Goal: Task Accomplishment & Management: Complete application form

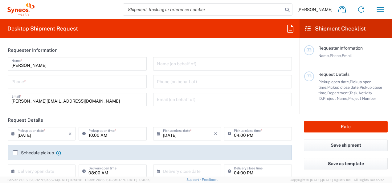
type input "8350"
type input "Free State"
type input "[GEOGRAPHIC_DATA]"
type input "Syneos Health [GEOGRAPHIC_DATA] (Pty) Limited"
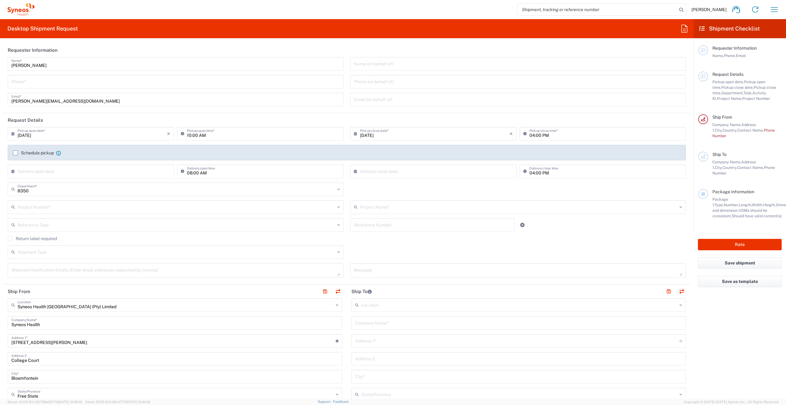
click at [22, 82] on input "tel" at bounding box center [175, 81] width 328 height 11
type input "0823016426"
click at [15, 152] on label "Schedule pickup" at bounding box center [33, 152] width 41 height 5
click at [15, 153] on input "Schedule pickup" at bounding box center [15, 153] width 0 height 0
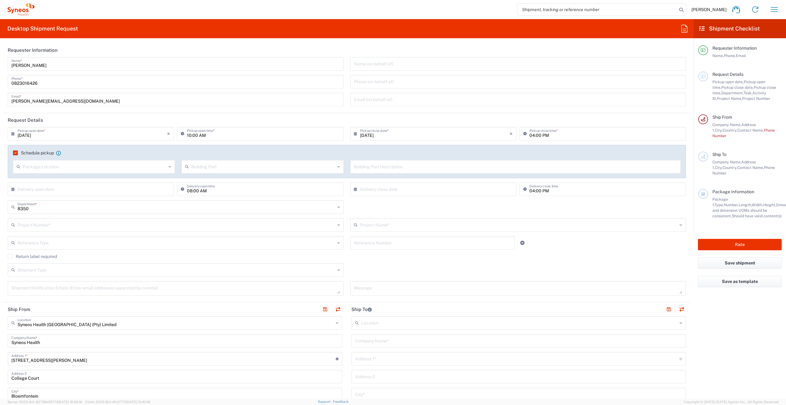
click at [168, 167] on icon at bounding box center [169, 167] width 3 height 10
drag, startPoint x: 21, startPoint y: 177, endPoint x: 174, endPoint y: 177, distance: 153.6
click at [21, 176] on span "Front" at bounding box center [94, 180] width 160 height 10
type input "Front"
click at [240, 170] on input "text" at bounding box center [262, 166] width 143 height 11
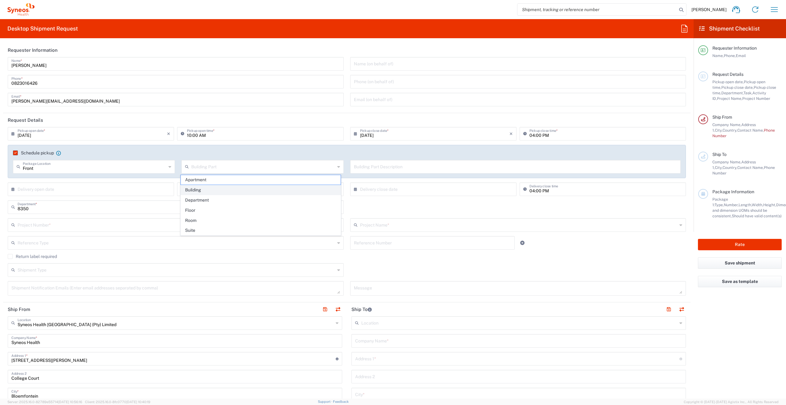
click at [207, 183] on span "Building" at bounding box center [261, 190] width 160 height 10
type input "Building"
click at [14, 152] on label "Schedule pickup" at bounding box center [33, 152] width 41 height 5
click at [14, 153] on input "Schedule pickup" at bounding box center [14, 153] width 0 height 0
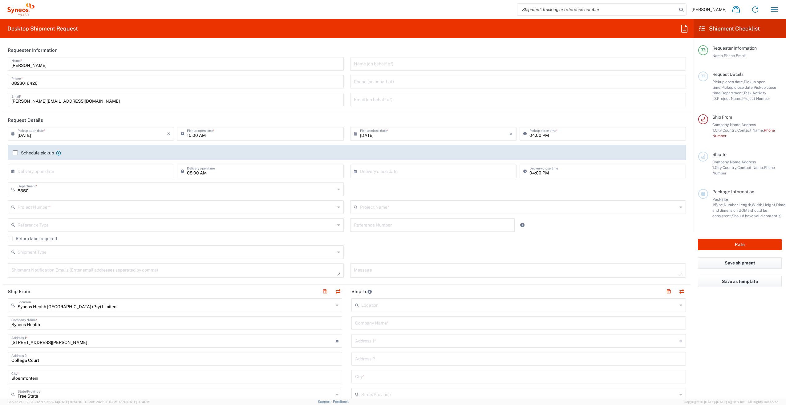
click at [58, 183] on input "text" at bounding box center [176, 251] width 317 height 11
click at [43, 183] on input "text" at bounding box center [176, 251] width 317 height 11
click at [79, 183] on agx-checkbox-control "Return label required" at bounding box center [347, 238] width 678 height 5
click at [57, 174] on input "text" at bounding box center [92, 170] width 149 height 11
click at [91, 183] on span "13" at bounding box center [91, 218] width 9 height 9
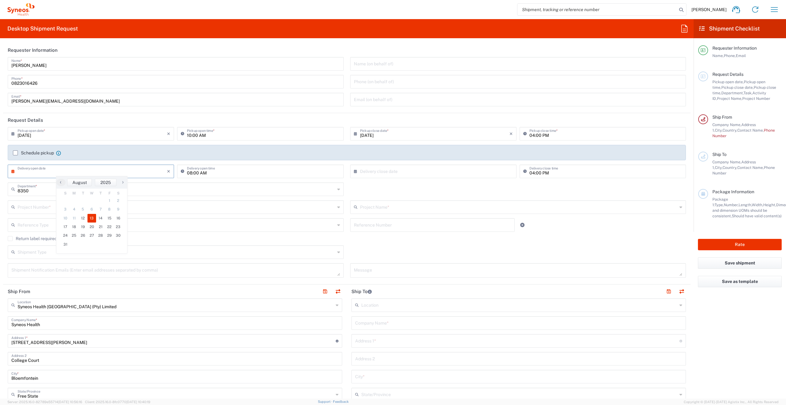
type input "[DATE]"
click at [389, 172] on input "text" at bounding box center [434, 170] width 149 height 11
click at [391, 183] on span "13" at bounding box center [431, 218] width 9 height 9
type input "[DATE]"
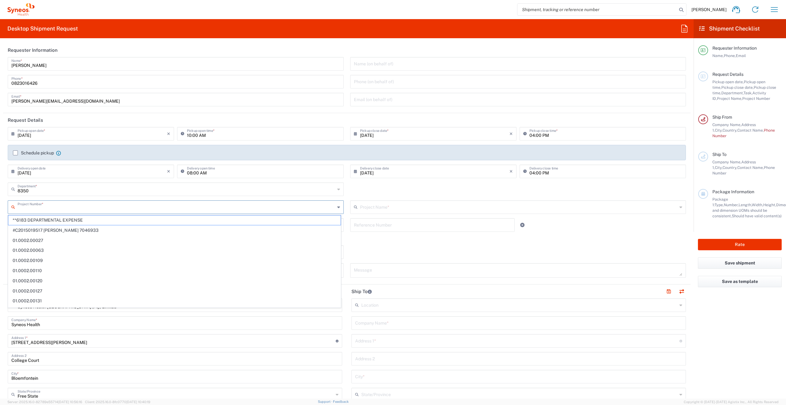
click at [63, 183] on input "text" at bounding box center [176, 206] width 317 height 11
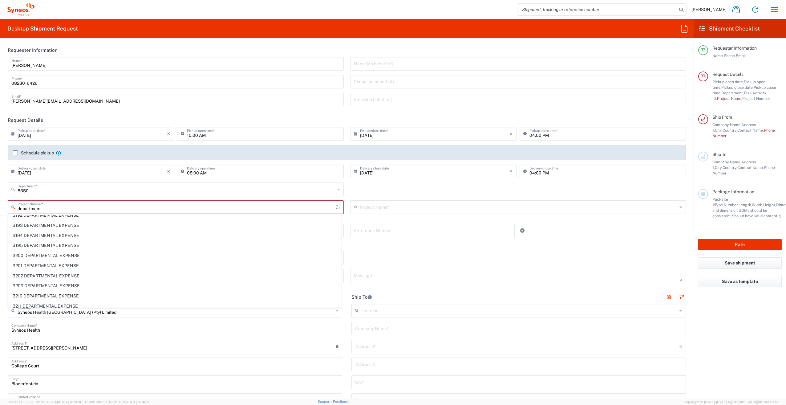
scroll to position [402, 0]
click at [18, 183] on input "departm" at bounding box center [177, 206] width 318 height 11
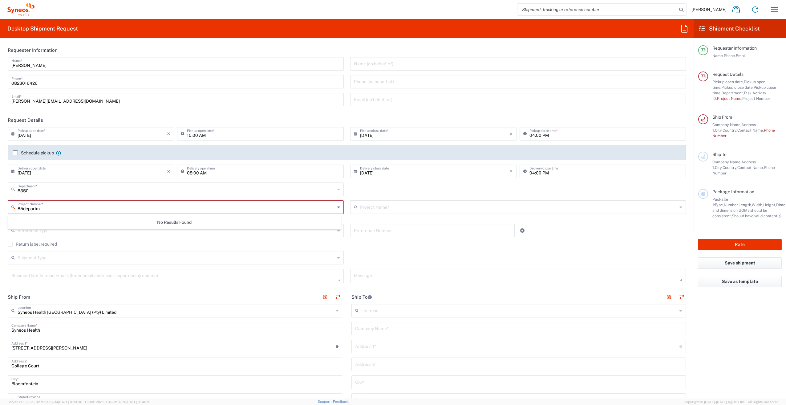
scroll to position [0, 0]
click at [42, 183] on span "8350 DEPARTMENTAL EXPENSE" at bounding box center [174, 220] width 332 height 10
type input "8350 DEPARTMENTAL EXPENSE"
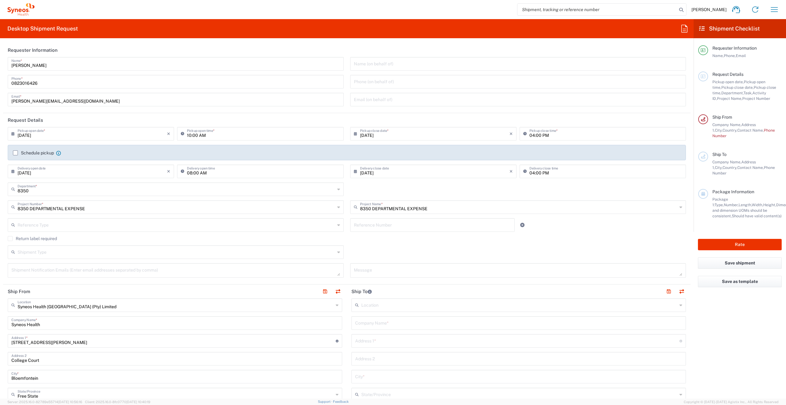
click at [27, 183] on input "text" at bounding box center [176, 224] width 317 height 11
type input "Visa Collection"
click at [380, 183] on input "text" at bounding box center [432, 224] width 157 height 11
click at [12, 183] on icon at bounding box center [14, 225] width 6 height 10
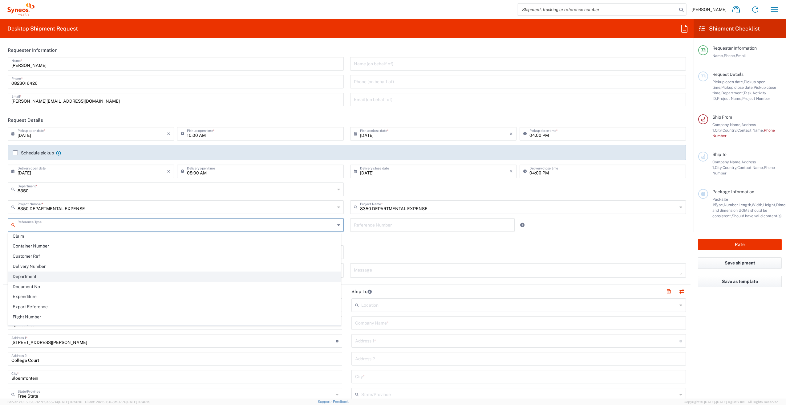
drag, startPoint x: 33, startPoint y: 273, endPoint x: 50, endPoint y: 263, distance: 19.7
click at [33, 183] on span "Department" at bounding box center [174, 277] width 332 height 10
type input "Department"
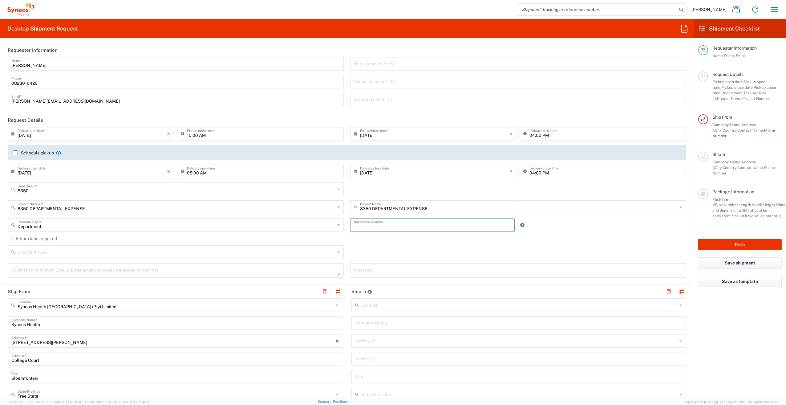
click at [362, 183] on input "text" at bounding box center [432, 224] width 157 height 11
type input "858350"
click at [45, 183] on input "text" at bounding box center [176, 251] width 317 height 11
drag, startPoint x: 30, startPoint y: 274, endPoint x: 80, endPoint y: 253, distance: 54.8
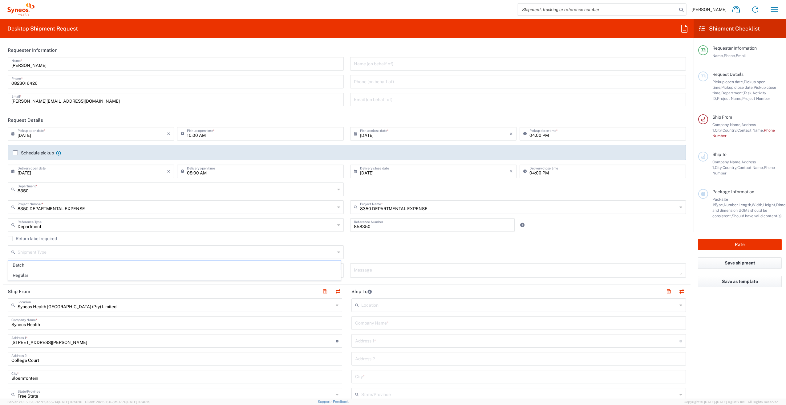
click at [30, 183] on span "Regular" at bounding box center [174, 275] width 332 height 10
type input "Regular"
click at [16, 183] on textarea at bounding box center [175, 270] width 328 height 11
type textarea "[PERSON_NAME][EMAIL_ADDRESS][DOMAIN_NAME]"
click at [360, 183] on textarea at bounding box center [518, 270] width 328 height 11
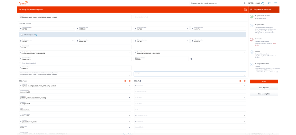
scroll to position [62, 0]
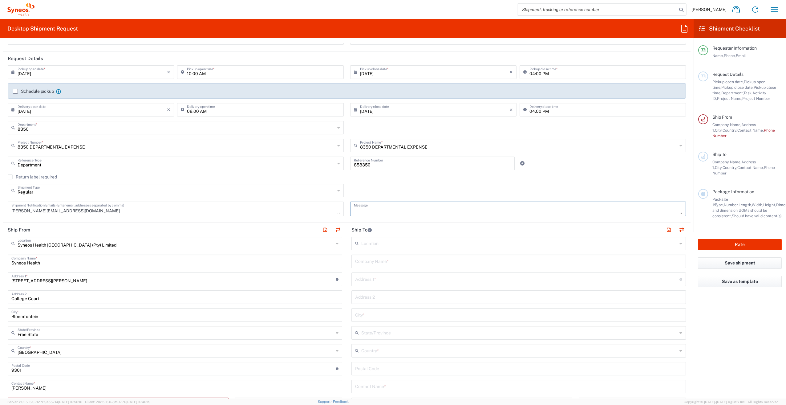
click at [337, 183] on div "Regular Shipment Type" at bounding box center [176, 190] width 336 height 14
type input "Regular"
drag, startPoint x: 45, startPoint y: 205, endPoint x: 295, endPoint y: 188, distance: 250.2
click at [46, 183] on span "Regular" at bounding box center [174, 204] width 332 height 10
click at [225, 183] on div "Shipment Type" at bounding box center [176, 190] width 336 height 14
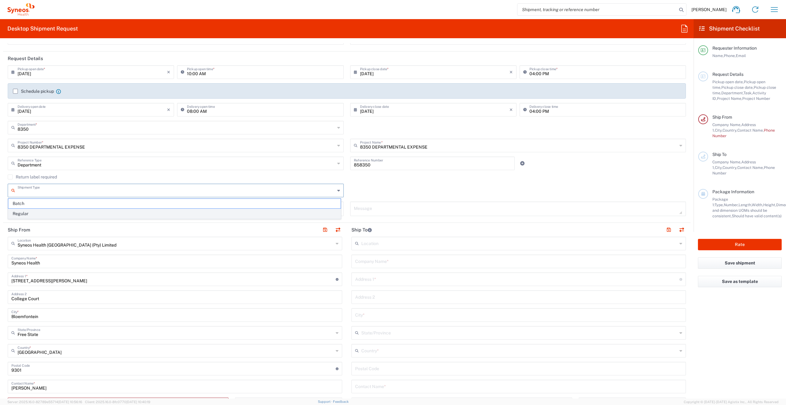
click at [26, 183] on span "Regular" at bounding box center [174, 214] width 332 height 10
type input "Regular"
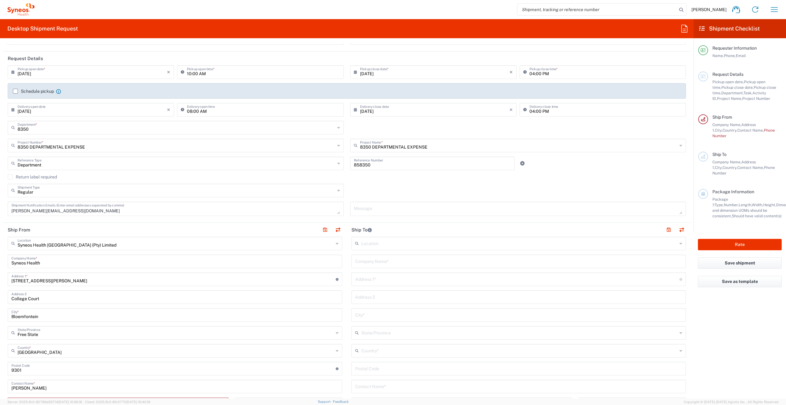
click at [29, 176] on label "Return label required" at bounding box center [32, 176] width 49 height 5
click at [10, 177] on input "Return label required" at bounding box center [10, 177] width 0 height 0
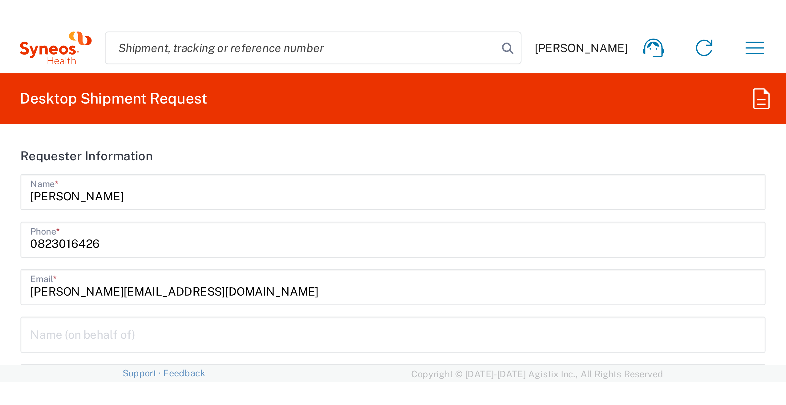
scroll to position [0, 0]
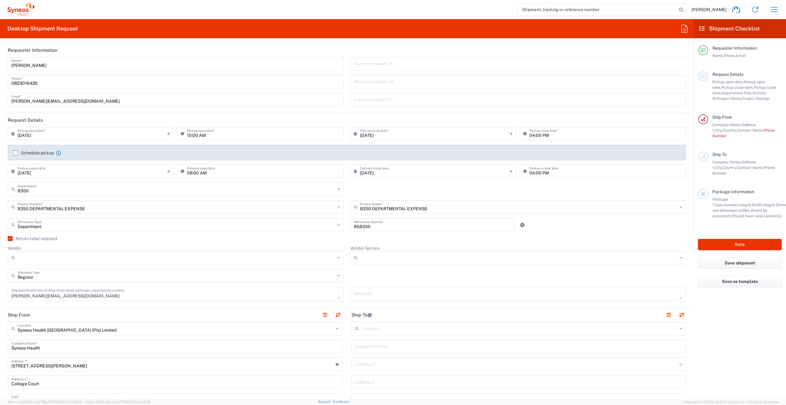
click at [34, 183] on input "Vendor" at bounding box center [176, 257] width 317 height 10
click at [32, 183] on span "FedEx Express" at bounding box center [174, 281] width 332 height 10
type input "FedEx Express"
click at [381, 183] on input "Vendor Service" at bounding box center [519, 257] width 318 height 10
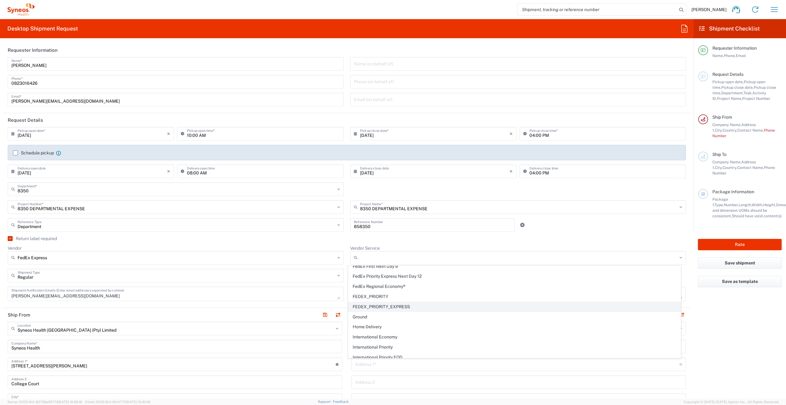
scroll to position [15, 0]
click at [377, 183] on span "FEDEX_PRIORITY" at bounding box center [514, 306] width 332 height 10
type input "FEDEX_PRIORITY"
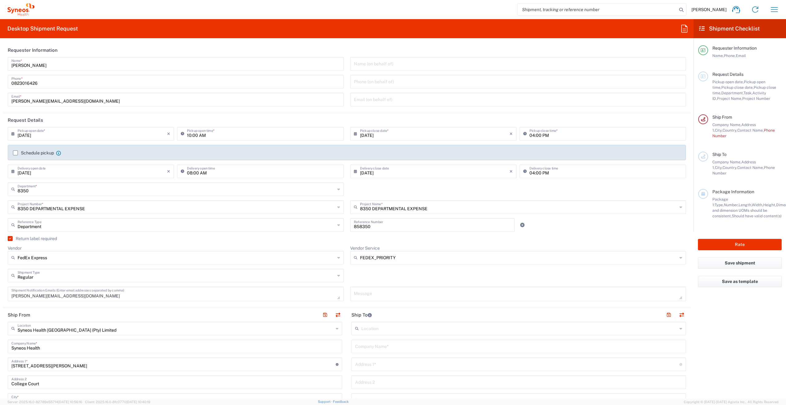
type input "Regular"
click at [108, 183] on input "Regular" at bounding box center [176, 274] width 317 height 11
click at [26, 183] on span "Regular" at bounding box center [174, 289] width 332 height 10
click at [44, 183] on input "text" at bounding box center [176, 274] width 317 height 11
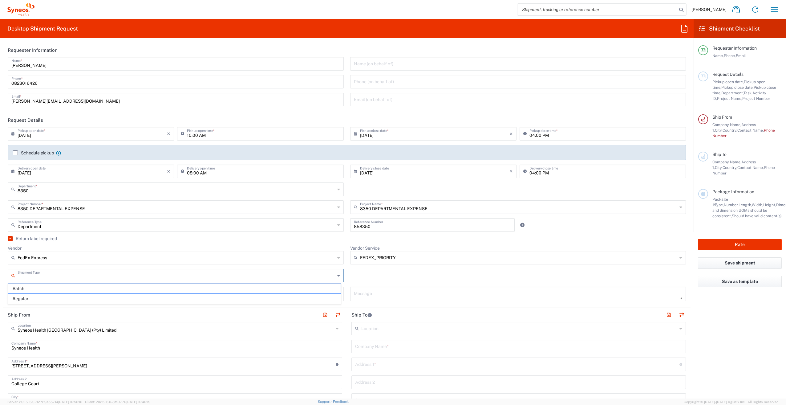
drag, startPoint x: 24, startPoint y: 301, endPoint x: 139, endPoint y: 293, distance: 115.1
click at [24, 183] on span "Regular" at bounding box center [174, 299] width 332 height 10
type input "Regular"
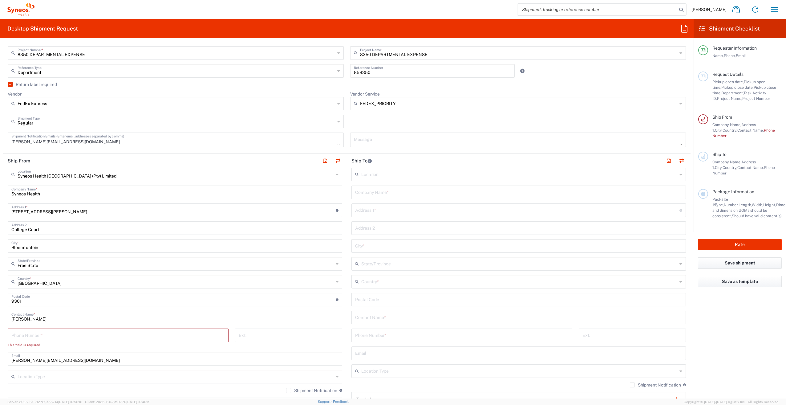
scroll to position [31, 0]
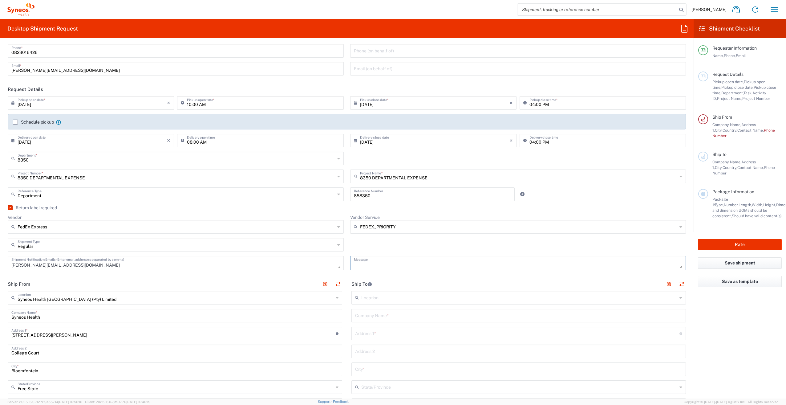
click at [366, 183] on textarea at bounding box center [518, 262] width 328 height 11
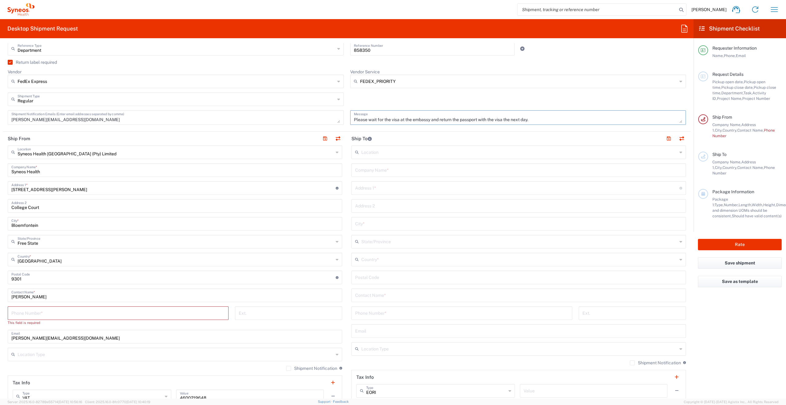
scroll to position [185, 0]
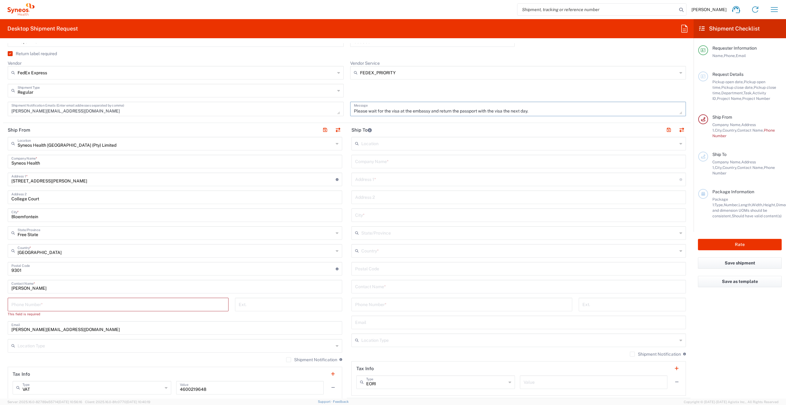
type textarea "Please wait for the visa at the embassy and return the passport with the visa t…"
drag, startPoint x: 73, startPoint y: 302, endPoint x: 71, endPoint y: 305, distance: 3.8
click at [73, 183] on input "tel" at bounding box center [117, 303] width 213 height 11
type input "0823016426"
type input "[PERSON_NAME][EMAIL_ADDRESS][DOMAIN_NAME]"
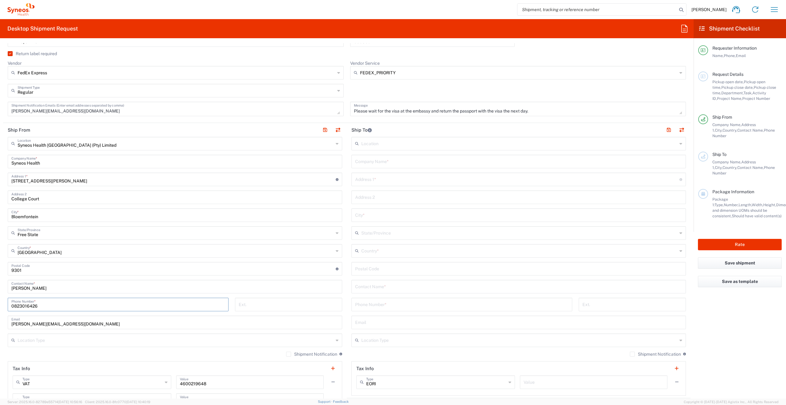
click at [384, 143] on input "text" at bounding box center [519, 143] width 316 height 11
type input "p"
click at [385, 143] on input "text" at bounding box center [519, 143] width 316 height 11
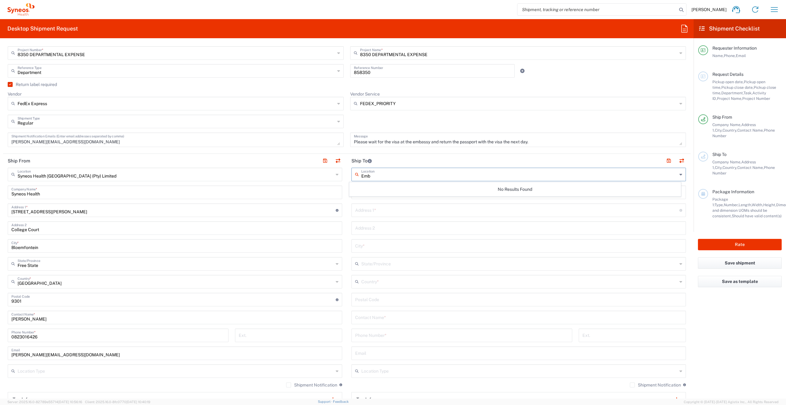
scroll to position [0, 0]
type input "Embassy of the Republic of Serbia"
click at [379, 183] on input "text" at bounding box center [517, 209] width 324 height 11
type input "[STREET_ADDRESS]"
click at [368, 183] on input "text" at bounding box center [518, 227] width 327 height 11
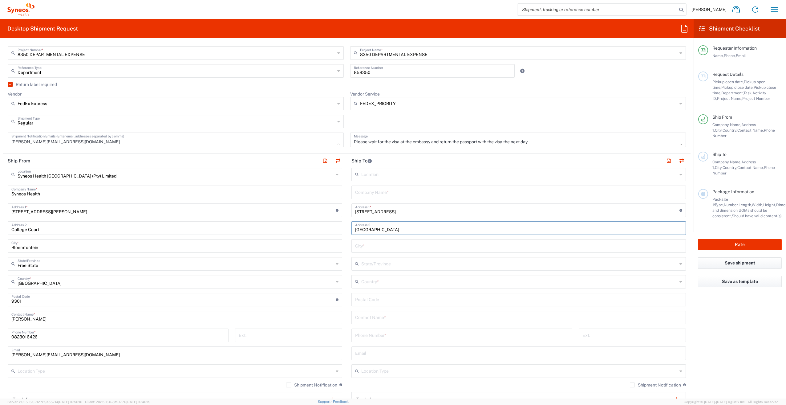
type input "[GEOGRAPHIC_DATA]"
click at [370, 183] on input "text" at bounding box center [518, 245] width 327 height 11
type input "[GEOGRAPHIC_DATA]"
click at [371, 183] on input "text" at bounding box center [519, 263] width 316 height 11
type input "g"
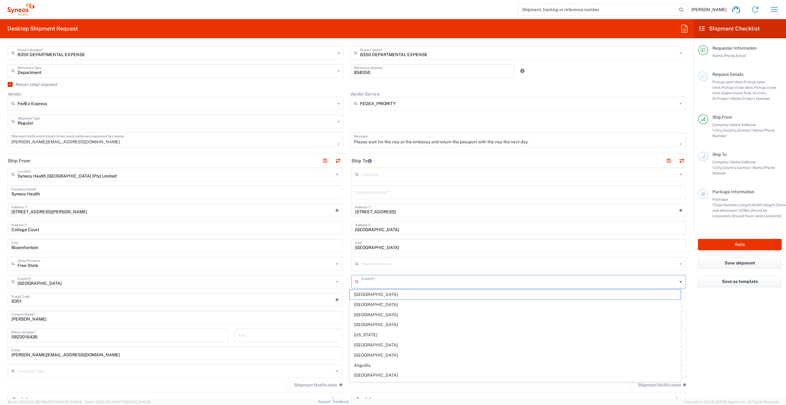
click at [375, 183] on agx-dropdown-input "State/Province No Results Found" at bounding box center [518, 264] width 334 height 14
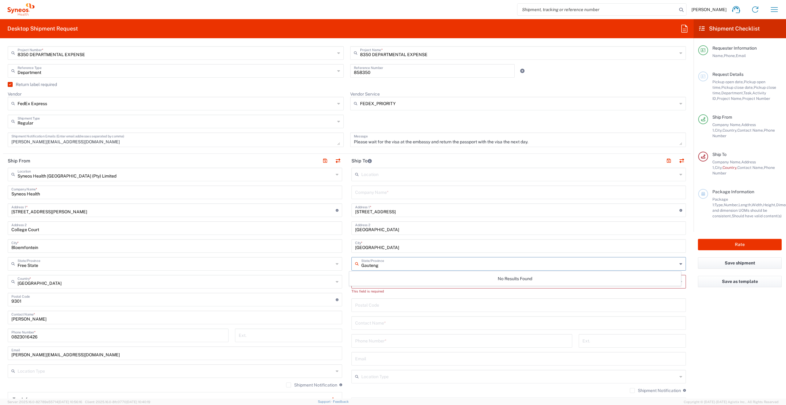
type input "Gauteng"
click at [363, 183] on div "This field is required" at bounding box center [518, 291] width 334 height 6
click at [366, 183] on input "text" at bounding box center [519, 281] width 316 height 11
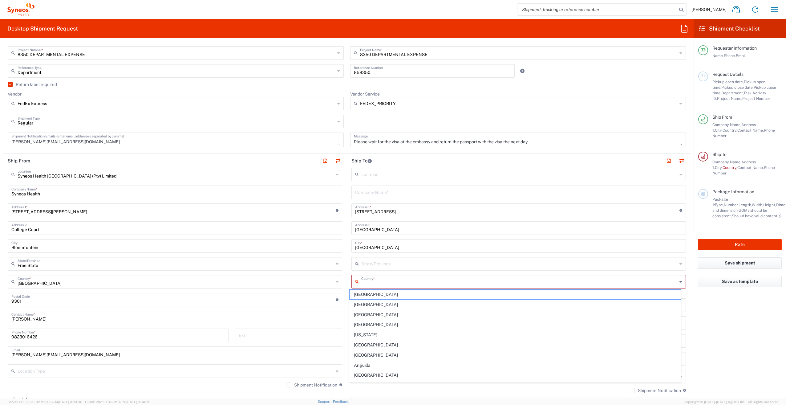
click at [367, 183] on input "text" at bounding box center [519, 263] width 316 height 11
click at [366, 183] on input "text" at bounding box center [519, 263] width 316 height 11
type input "Gauteng"
click at [383, 183] on input "text" at bounding box center [519, 263] width 316 height 11
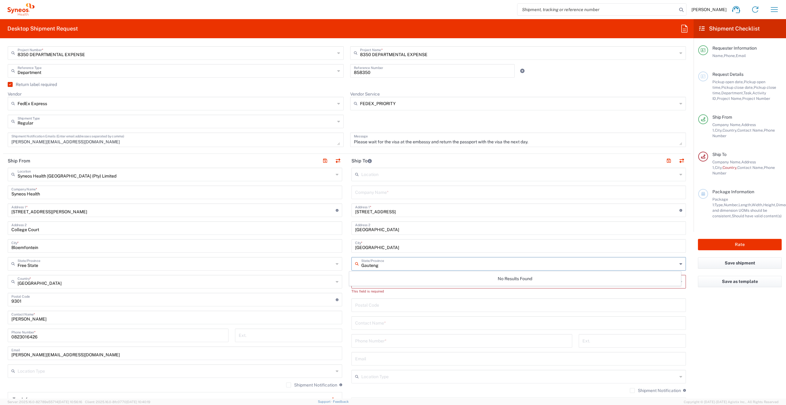
click at [391, 183] on input "Gauteng" at bounding box center [519, 263] width 316 height 11
type input "Gauteng"
click at [391, 183] on input "undefined" at bounding box center [518, 304] width 327 height 11
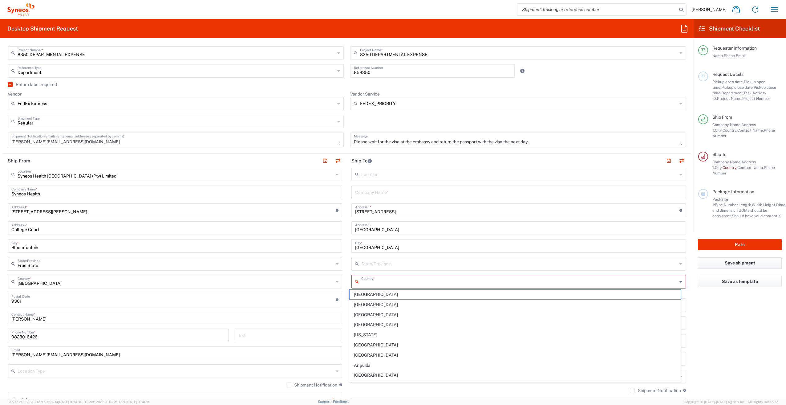
click at [377, 183] on input "text" at bounding box center [519, 281] width 316 height 11
click at [358, 183] on span "[GEOGRAPHIC_DATA]" at bounding box center [514, 305] width 331 height 10
type input "[GEOGRAPHIC_DATA]"
click at [377, 183] on input "undefined" at bounding box center [517, 298] width 324 height 11
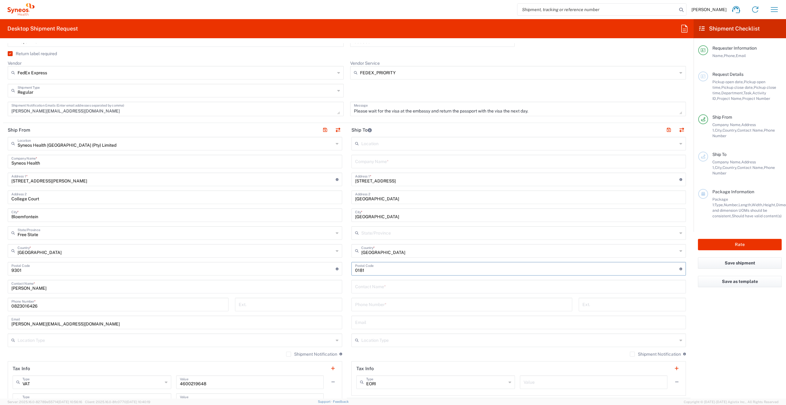
scroll to position [215, 0]
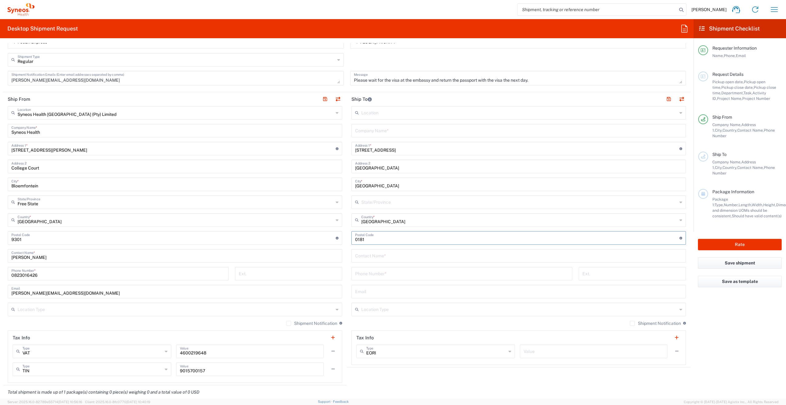
type input "0181"
click at [372, 183] on input "text" at bounding box center [518, 290] width 327 height 11
paste input "[EMAIL_ADDRESS][DOMAIN_NAME]"
type input "[EMAIL_ADDRESS][DOMAIN_NAME]"
click at [369, 183] on input "tel" at bounding box center [461, 273] width 213 height 11
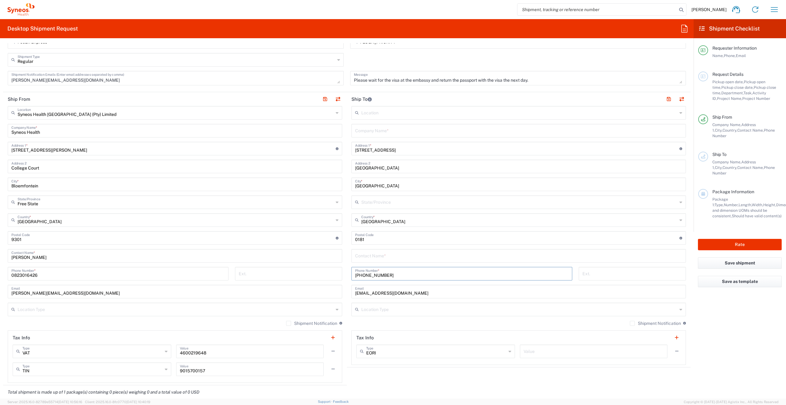
type input "[PHONE_NUMBER]"
click at [374, 183] on input "text" at bounding box center [518, 255] width 327 height 11
type input "Embassy of the Republic of Serbia"
click at [391, 183] on icon at bounding box center [680, 309] width 3 height 10
click at [384, 183] on input "text" at bounding box center [519, 308] width 316 height 11
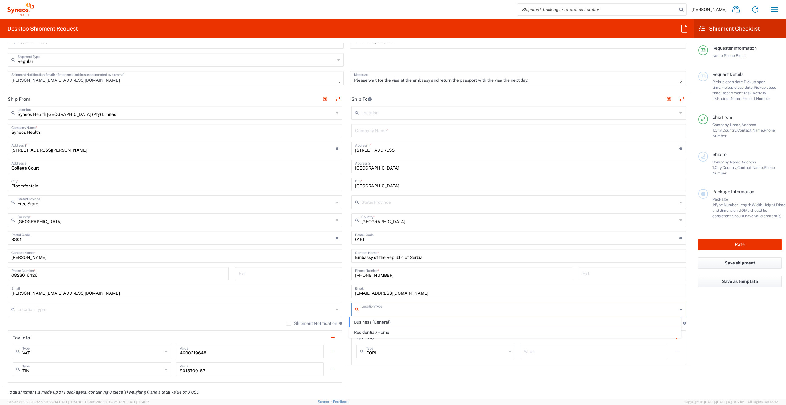
scroll to position [277, 0]
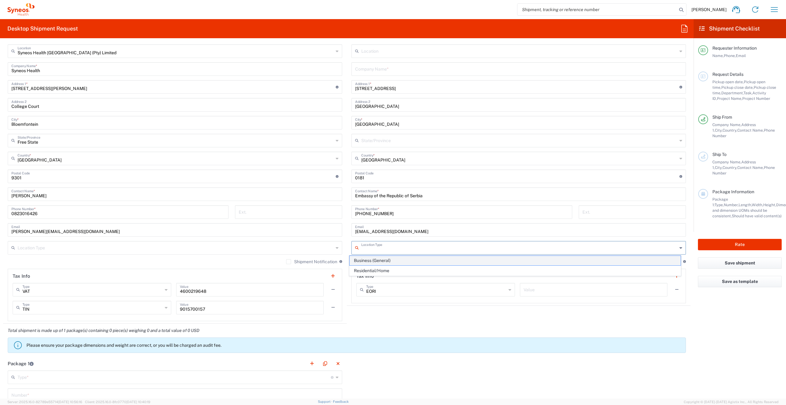
click at [376, 183] on span "Business (General)" at bounding box center [514, 261] width 331 height 10
type input "Business (General)"
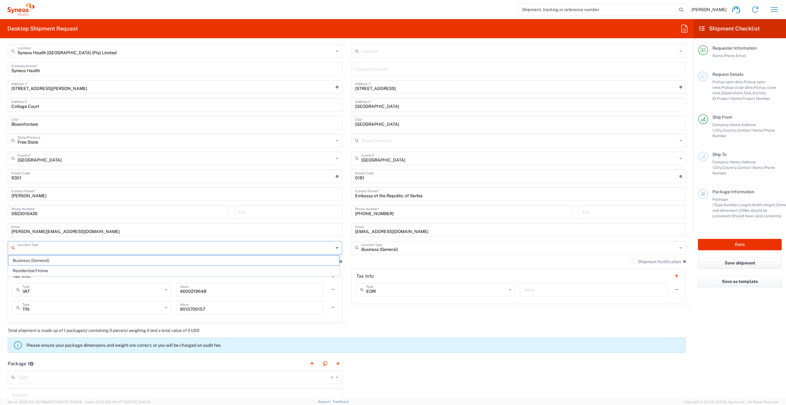
click at [35, 183] on input "text" at bounding box center [176, 247] width 316 height 11
click at [38, 183] on span "Business (General)" at bounding box center [173, 261] width 331 height 10
type input "Business (General)"
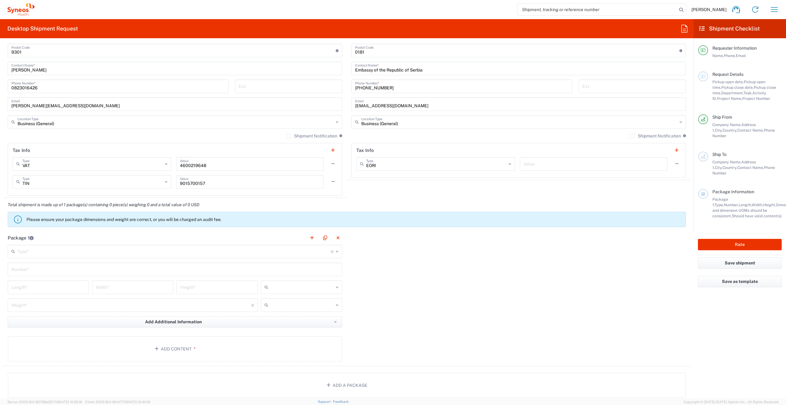
scroll to position [400, 0]
click at [336, 183] on icon at bounding box center [337, 254] width 3 height 10
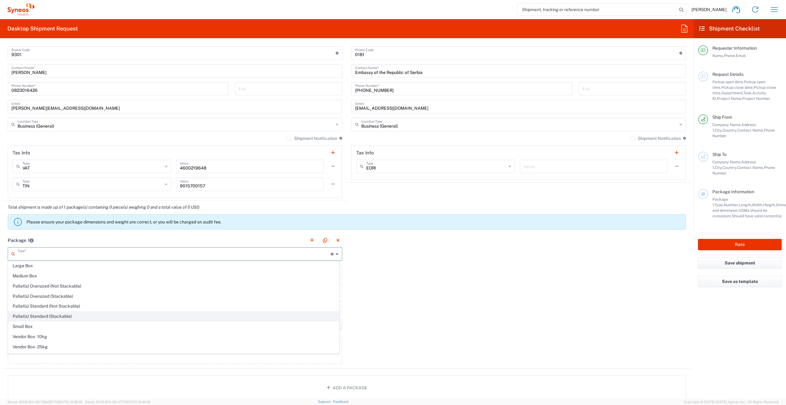
scroll to position [16, 0]
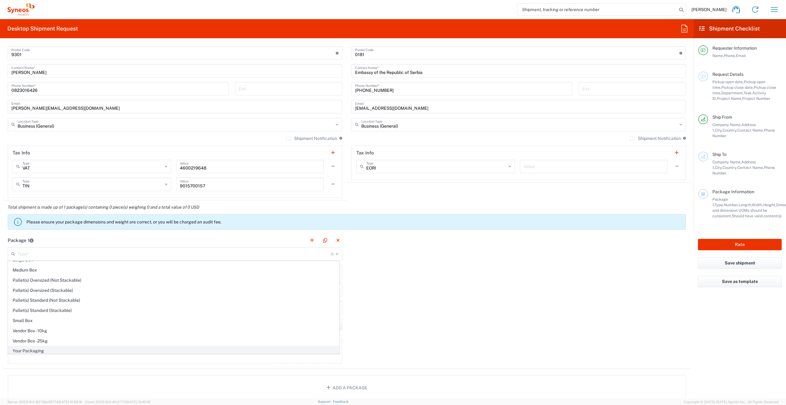
click at [41, 183] on span "Your Packaging" at bounding box center [173, 351] width 331 height 10
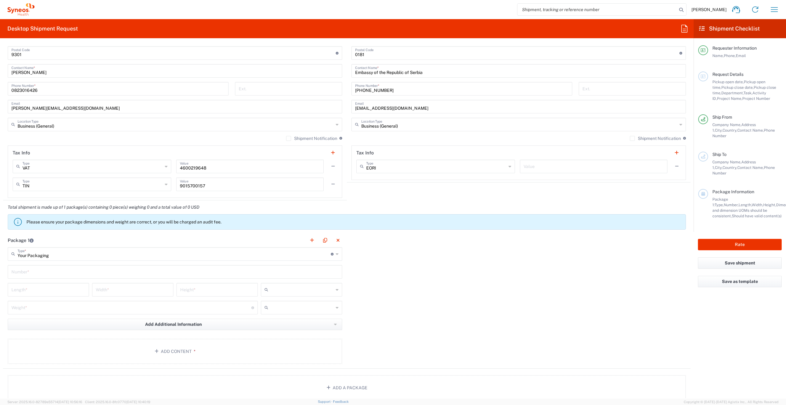
click at [46, 183] on input "text" at bounding box center [174, 271] width 327 height 11
click at [48, 183] on input "number" at bounding box center [48, 289] width 74 height 11
click at [44, 183] on main "Your Packaging Type * Material used to package goods Envelope Large Box Medium …" at bounding box center [175, 309] width 344 height 124
click at [55, 183] on input "Your Packaging" at bounding box center [174, 253] width 313 height 11
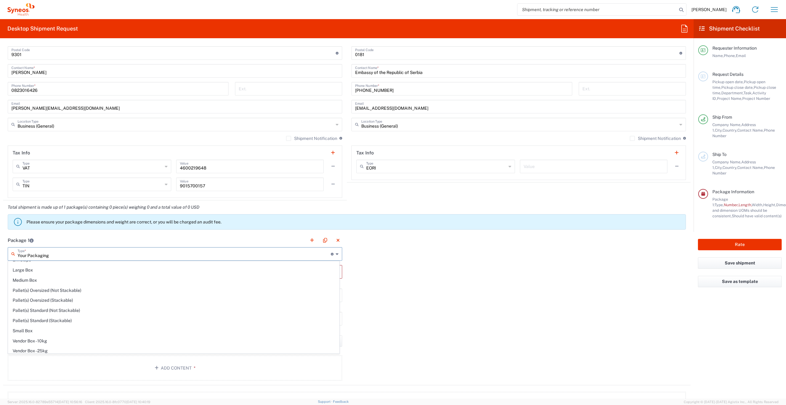
scroll to position [0, 0]
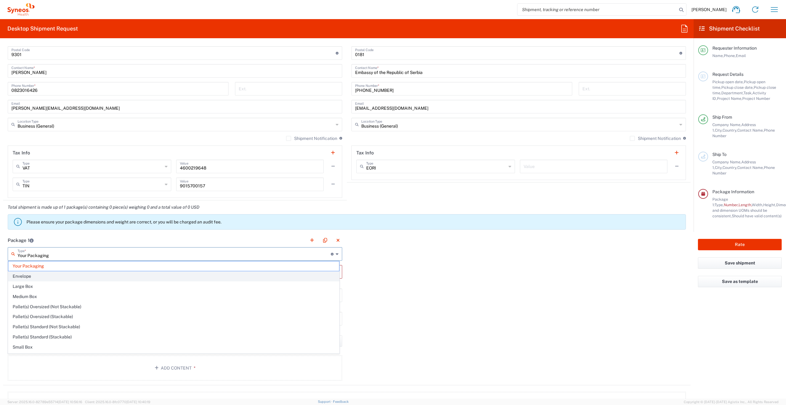
click at [27, 183] on span "Envelope" at bounding box center [173, 276] width 331 height 10
type input "Envelope"
type input "1"
type input "9.5"
type input "12.5"
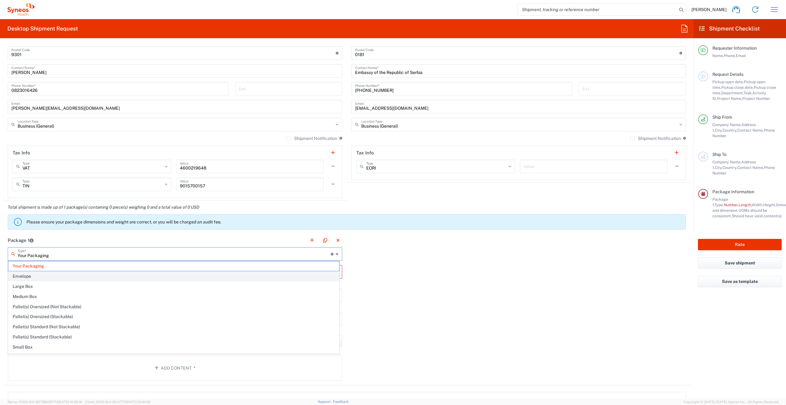
type input "0.25"
type input "in"
type input "0.45"
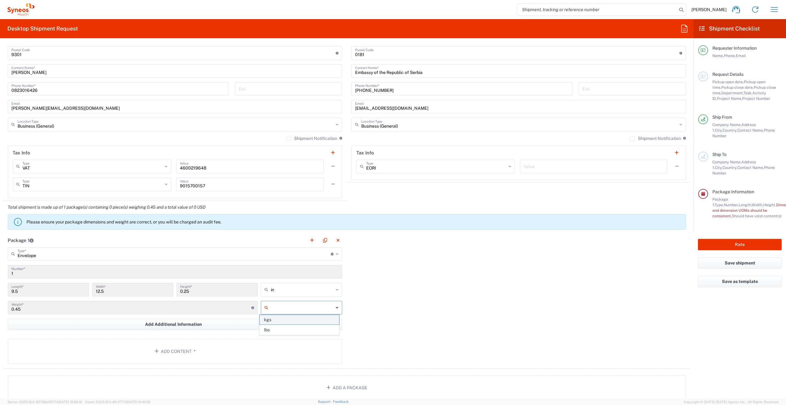
drag, startPoint x: 275, startPoint y: 310, endPoint x: 269, endPoint y: 322, distance: 13.4
click at [269, 183] on span "kgs" at bounding box center [299, 320] width 79 height 10
type input "kgs"
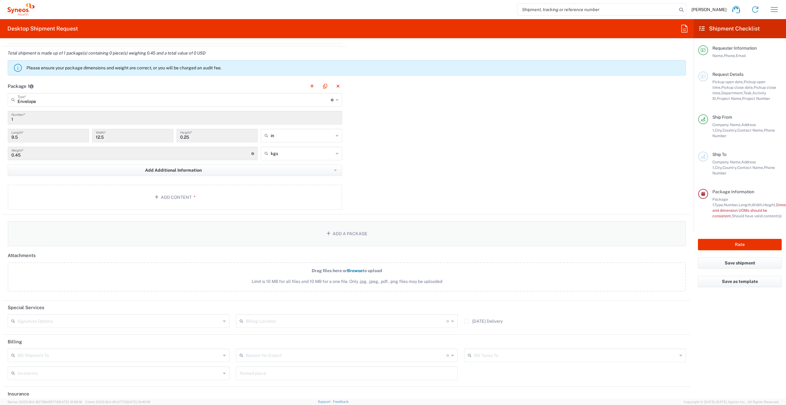
scroll to position [580, 0]
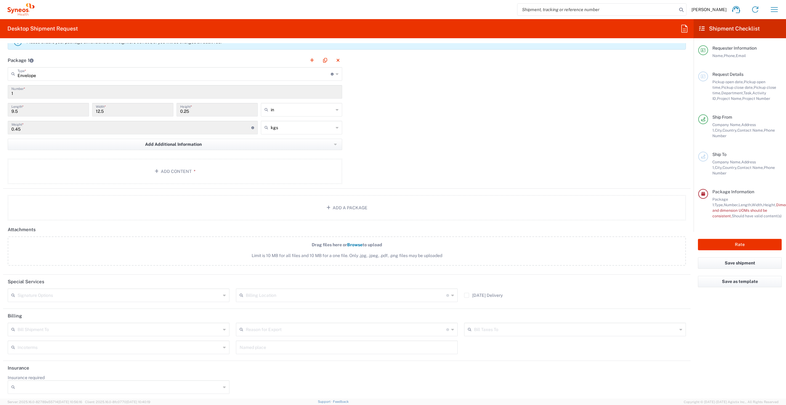
click at [223, 183] on icon at bounding box center [224, 295] width 3 height 10
drag, startPoint x: 60, startPoint y: 306, endPoint x: 114, endPoint y: 291, distance: 55.7
click at [60, 183] on span "Adult Signature Required" at bounding box center [117, 307] width 219 height 10
type input "Adult Signature Required"
click at [391, 183] on icon at bounding box center [452, 295] width 3 height 10
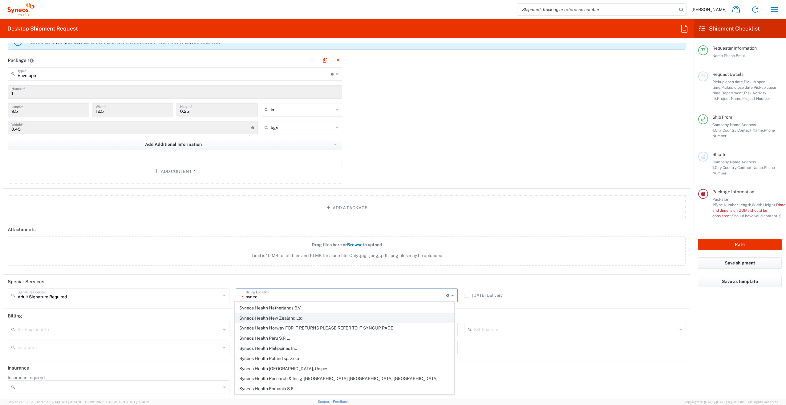
scroll to position [646, 0]
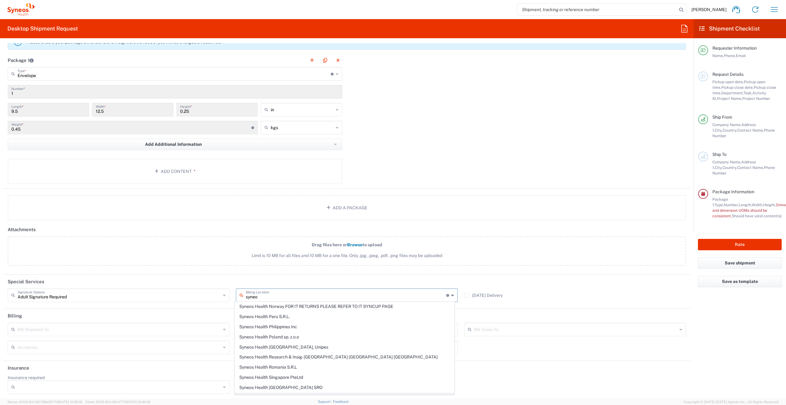
click at [298, 183] on span "Syneos Health [GEOGRAPHIC_DATA] (Pty) Limited" at bounding box center [344, 398] width 219 height 10
type input "Syneos Health [GEOGRAPHIC_DATA] (Pty) Limited"
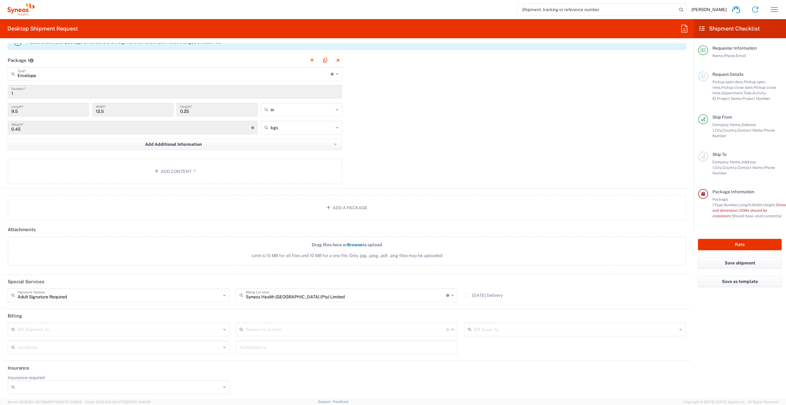
click at [221, 183] on div at bounding box center [119, 387] width 222 height 14
click at [17, 183] on span "No" at bounding box center [117, 363] width 219 height 10
type input "No"
click at [223, 183] on icon at bounding box center [224, 329] width 3 height 10
click at [40, 183] on span "Sender/Shipper" at bounding box center [117, 351] width 219 height 10
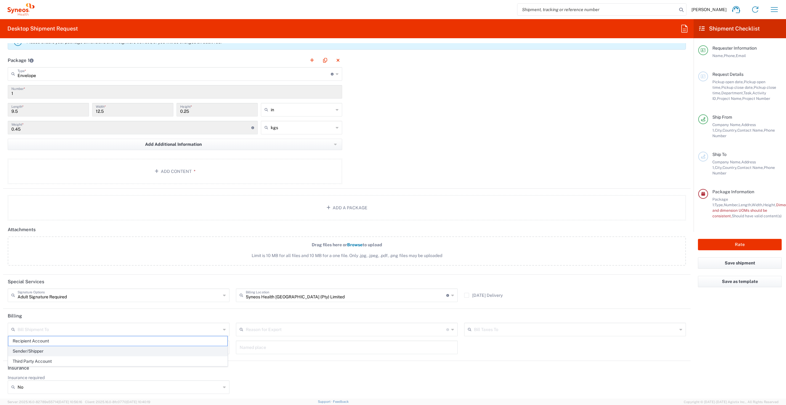
type input "Sender/Shipper"
click at [224, 183] on icon at bounding box center [224, 347] width 3 height 10
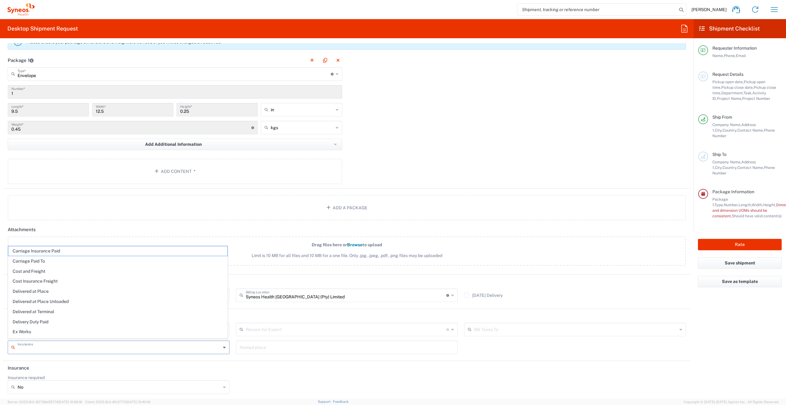
drag, startPoint x: 151, startPoint y: 237, endPoint x: 148, endPoint y: 306, distance: 69.7
click at [151, 183] on label "Drag files here or Browse to upload Limit is 10 MB for all files and 10 MB for …" at bounding box center [347, 250] width 678 height 29
click at [0, 0] on input "Drag files here or Browse to upload Limit is 10 MB for all files and 10 MB for …" at bounding box center [0, 0] width 0 height 0
click at [275, 183] on input "text" at bounding box center [347, 346] width 214 height 11
click at [278, 183] on header "Insurance" at bounding box center [346, 368] width 687 height 14
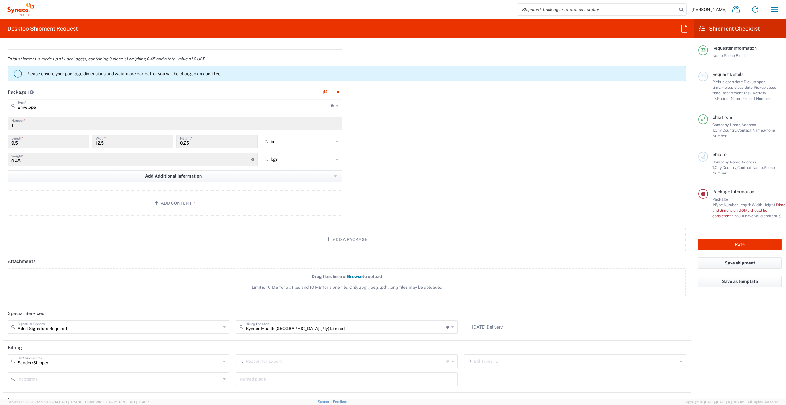
scroll to position [580, 0]
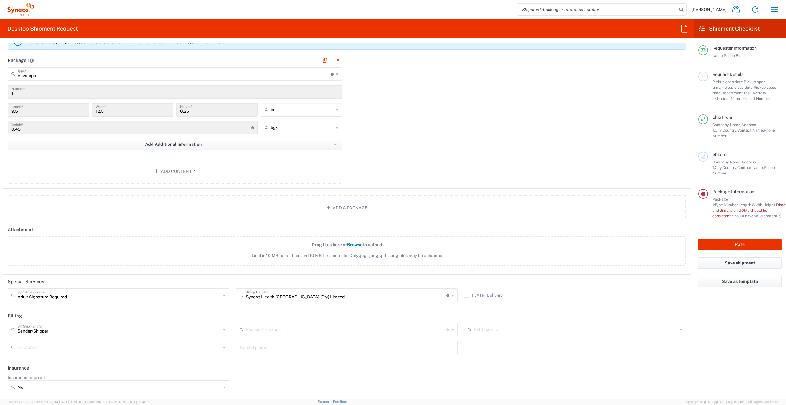
click at [391, 183] on div "Bill Taxes To" at bounding box center [575, 329] width 222 height 14
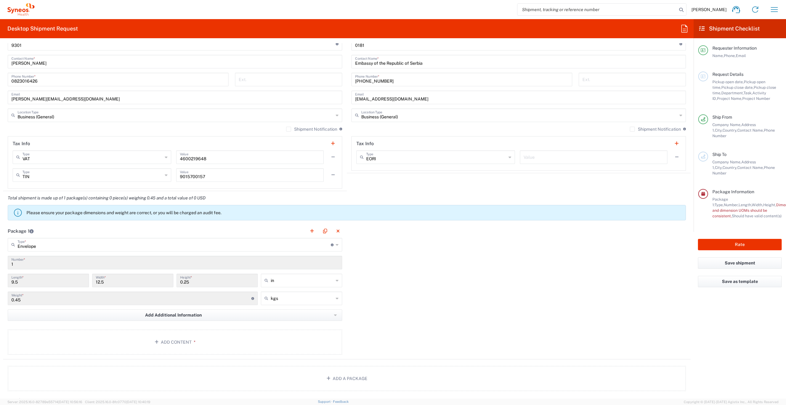
scroll to position [365, 0]
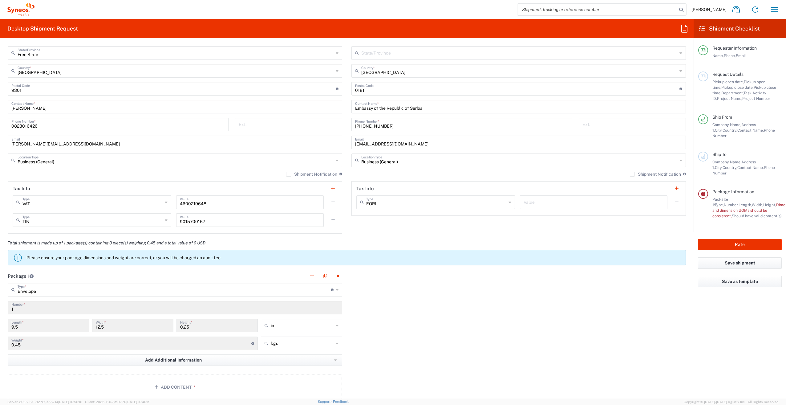
click at [229, 183] on input "0.25" at bounding box center [217, 324] width 74 height 11
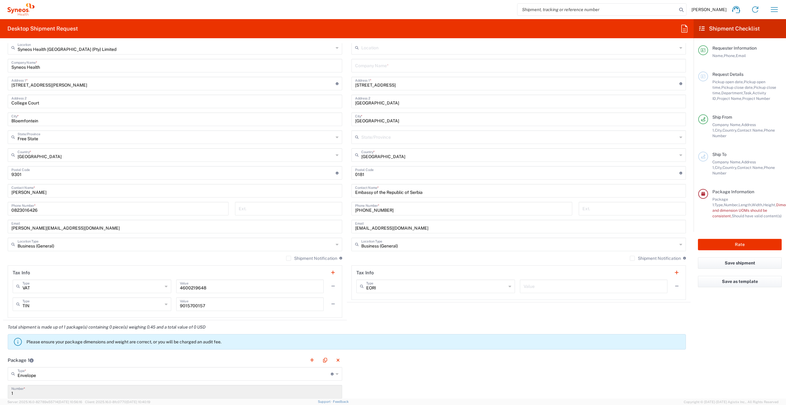
scroll to position [303, 0]
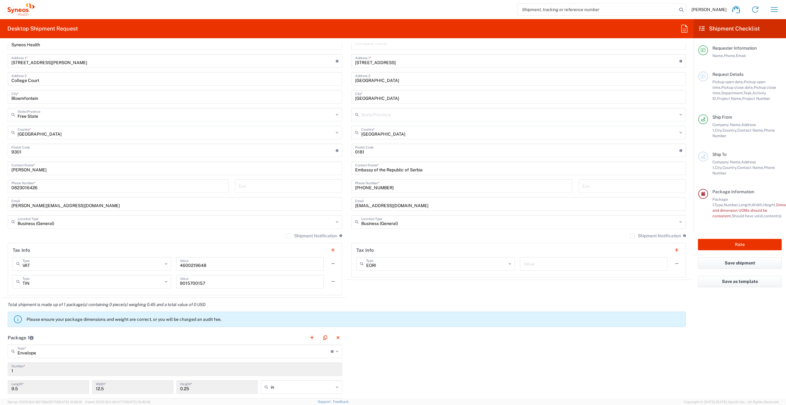
drag, startPoint x: 509, startPoint y: 261, endPoint x: 505, endPoint y: 262, distance: 4.0
click at [391, 183] on div "EORI Type" at bounding box center [435, 264] width 159 height 14
click at [391, 183] on icon at bounding box center [509, 264] width 3 height 10
click at [367, 183] on span "VAT" at bounding box center [432, 317] width 156 height 10
drag, startPoint x: 506, startPoint y: 261, endPoint x: 497, endPoint y: 253, distance: 11.8
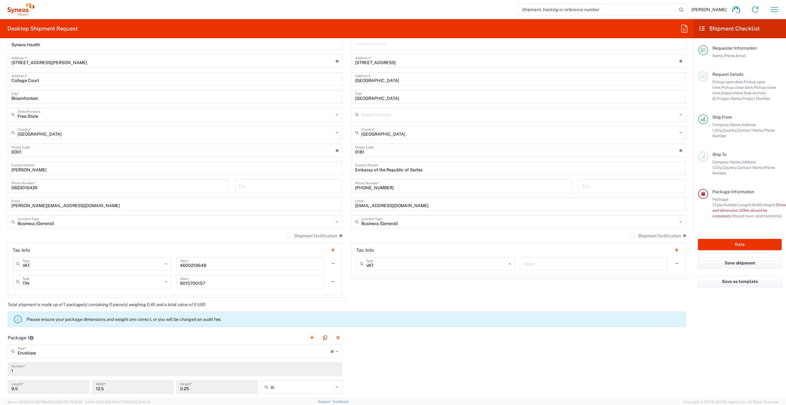
click at [391, 183] on header "Tax Info" at bounding box center [519, 250] width 334 height 14
click at [391, 183] on icon at bounding box center [509, 264] width 3 height 10
click at [376, 183] on span "EORI" at bounding box center [432, 297] width 156 height 10
type input "EORI"
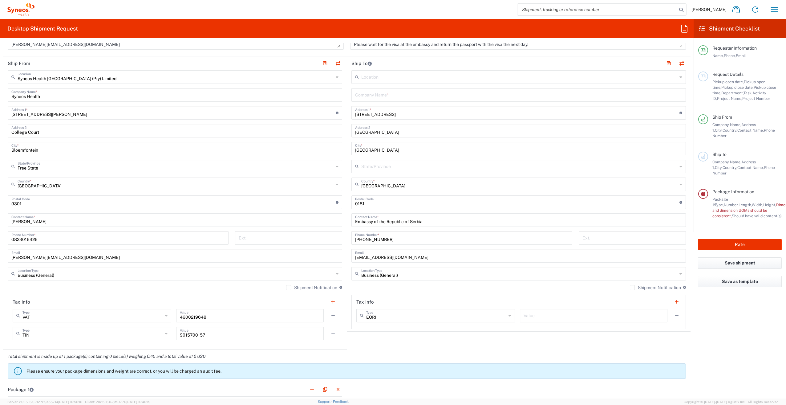
scroll to position [241, 0]
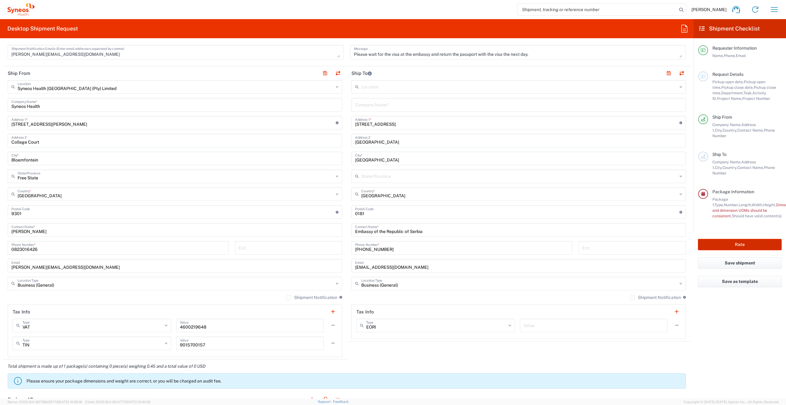
click at [391, 183] on button "Rate" at bounding box center [740, 244] width 84 height 11
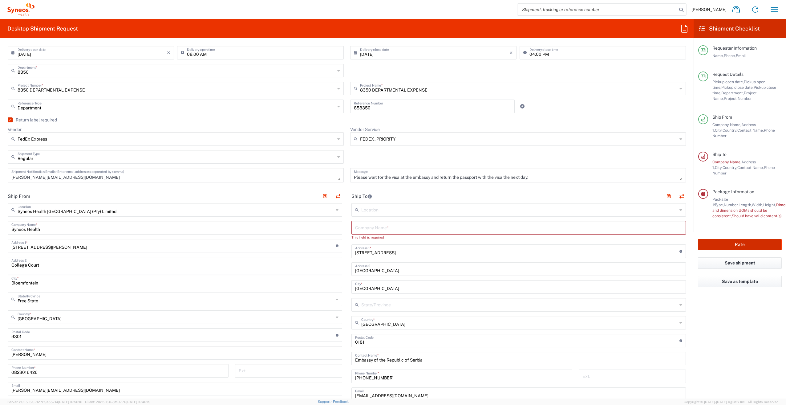
scroll to position [118, 0]
type input "8350 DEPARTMENTAL EXPENSE"
drag, startPoint x: 421, startPoint y: 360, endPoint x: 351, endPoint y: 358, distance: 69.9
click at [351, 183] on div "Embassy of the Republic of Serbia Contact Name *" at bounding box center [518, 359] width 334 height 14
click at [377, 183] on input "text" at bounding box center [518, 227] width 327 height 11
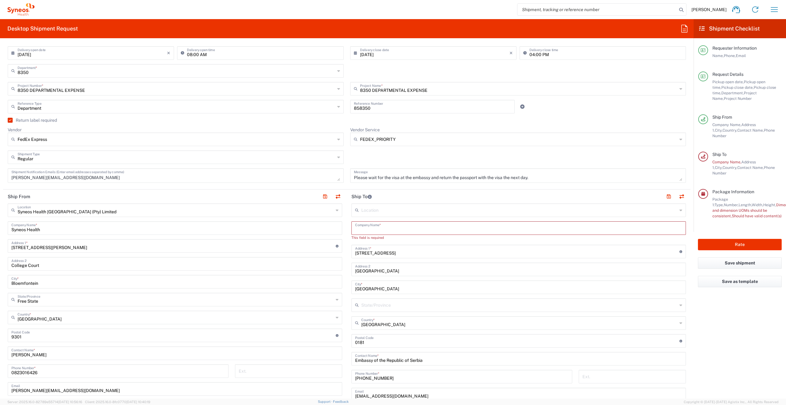
paste input "Embassy of the Republic of Serbia"
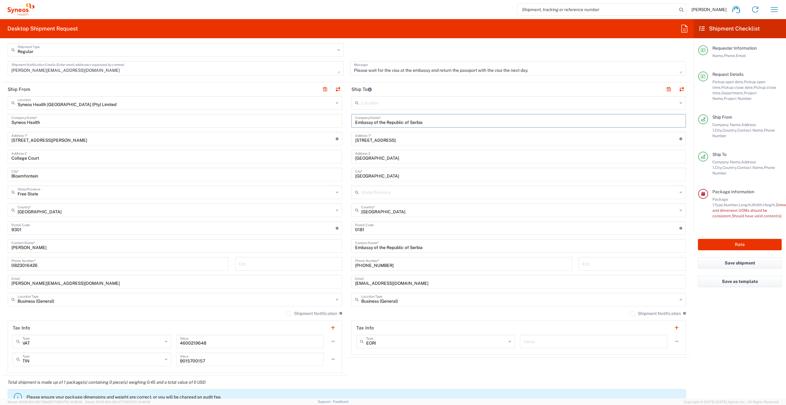
scroll to position [241, 0]
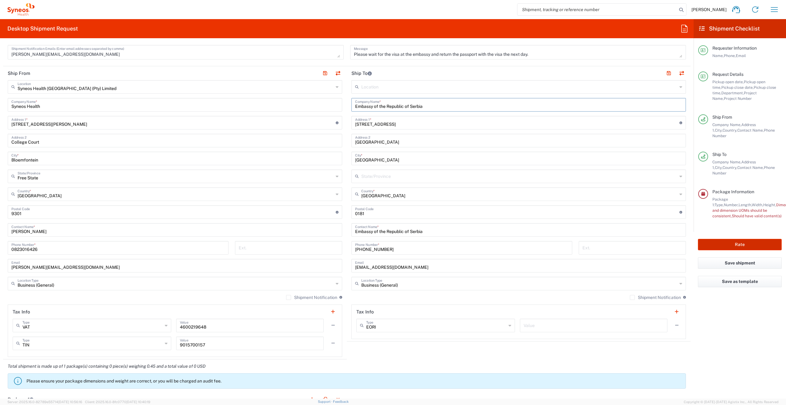
type input "Embassy of the Republic of Serbia"
click at [391, 183] on button "Rate" at bounding box center [740, 244] width 84 height 11
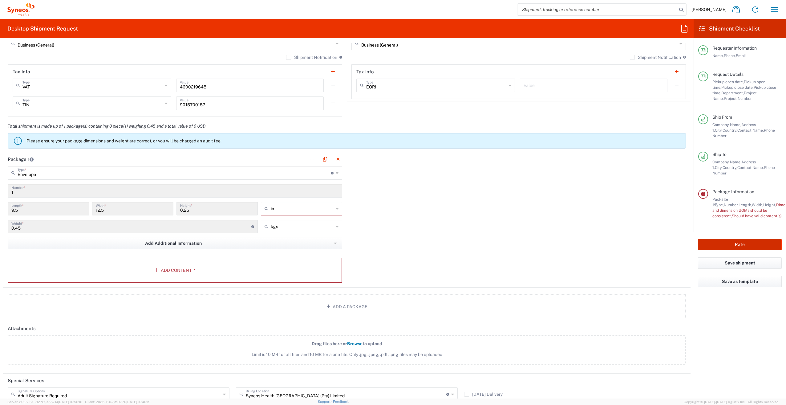
scroll to position [488, 0]
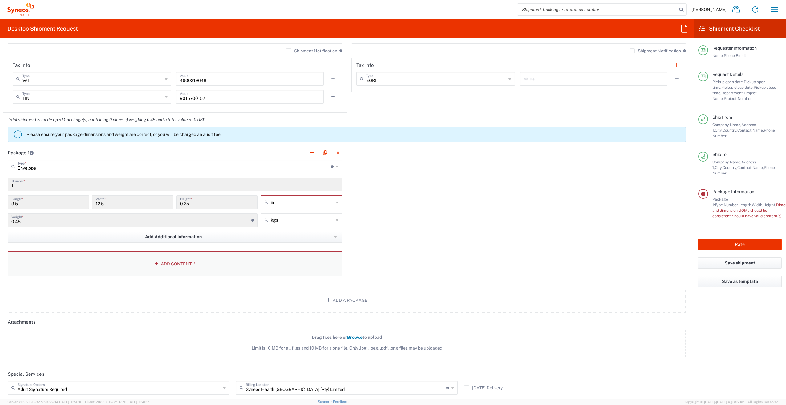
drag, startPoint x: 168, startPoint y: 260, endPoint x: 126, endPoint y: 264, distance: 41.8
click at [126, 183] on button "Add Content *" at bounding box center [175, 263] width 334 height 25
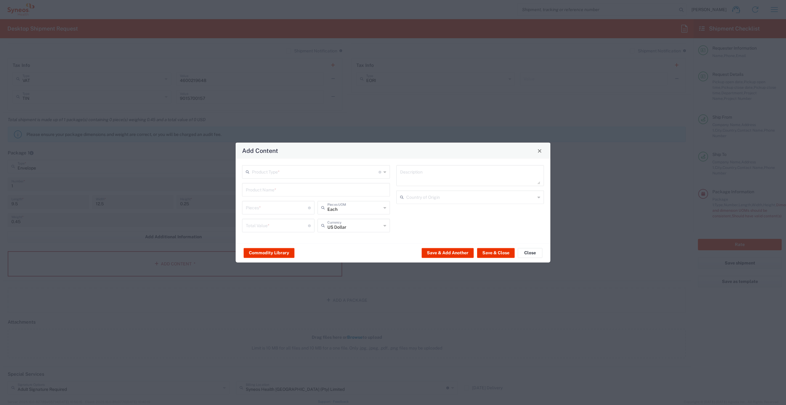
click at [385, 172] on icon at bounding box center [384, 172] width 3 height 10
click at [271, 183] on span "Documents" at bounding box center [316, 185] width 147 height 10
type input "Documents"
type input "1"
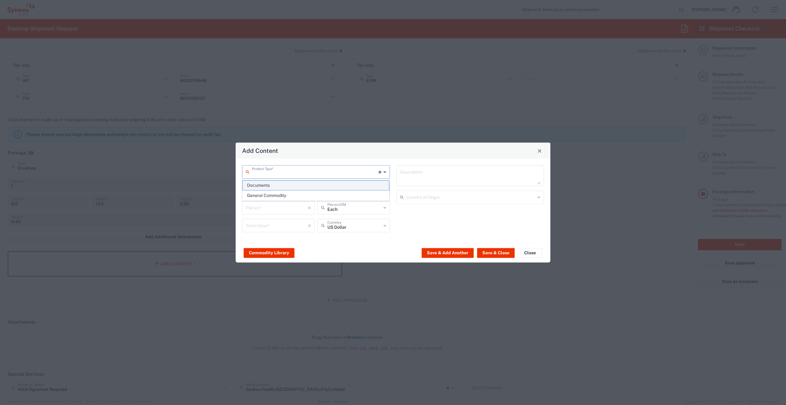
type input "1"
type textarea "Documents"
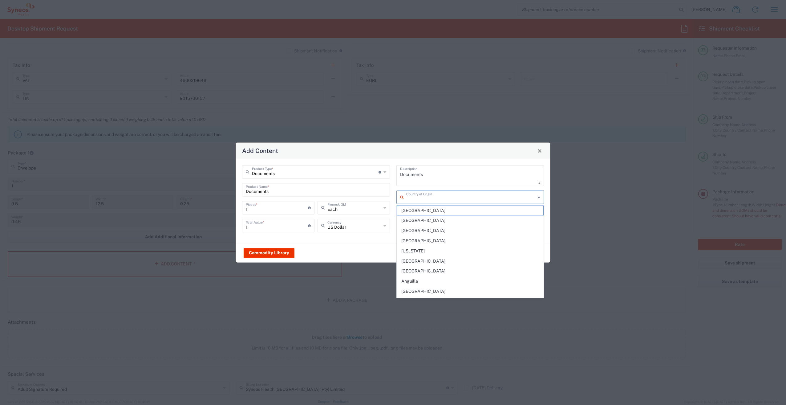
click at [391, 183] on input "text" at bounding box center [470, 196] width 129 height 11
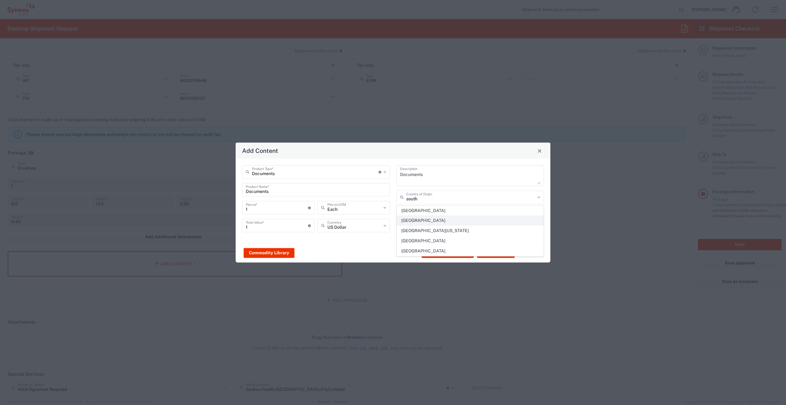
click at [391, 183] on span "[GEOGRAPHIC_DATA]" at bounding box center [470, 220] width 147 height 10
type input "[GEOGRAPHIC_DATA]"
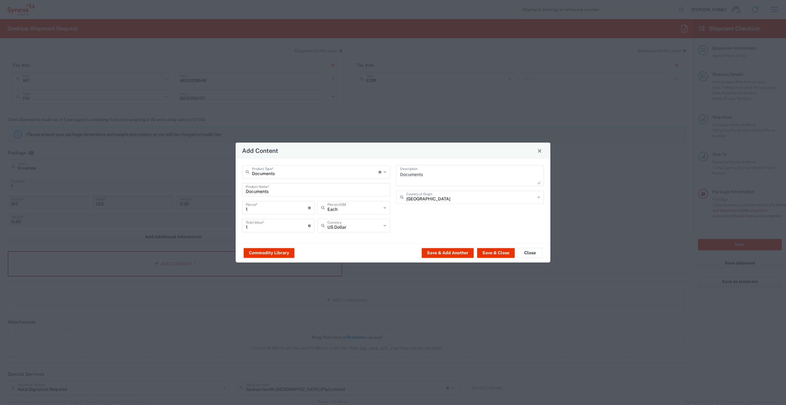
click at [383, 183] on icon at bounding box center [384, 225] width 3 height 10
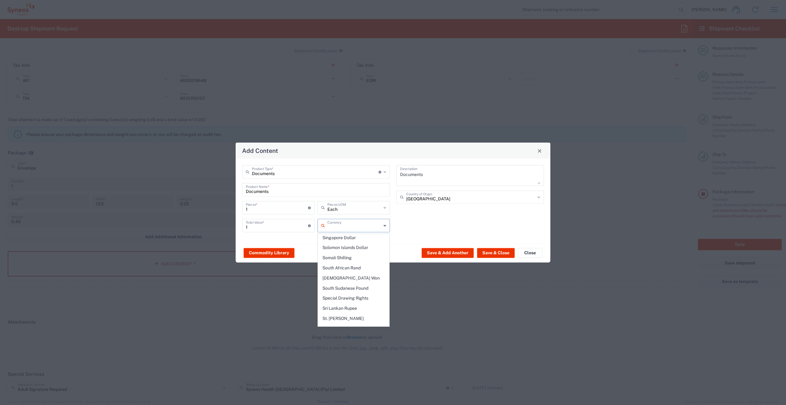
scroll to position [1341, 0]
click at [345, 183] on span "South African Rand" at bounding box center [353, 299] width 71 height 10
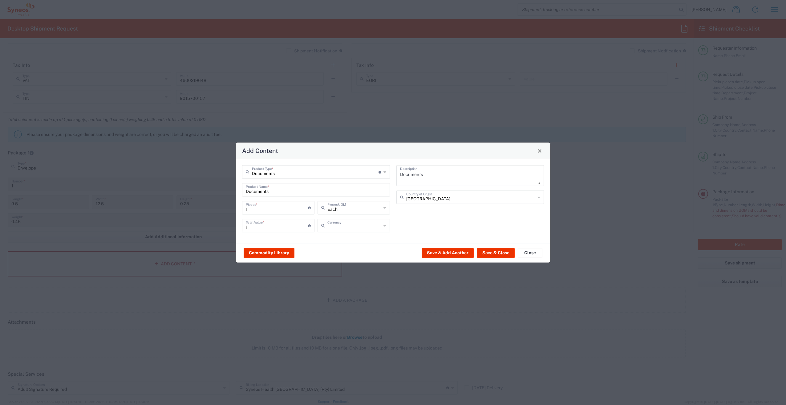
type input "South African Rand"
click at [285, 183] on div "Commodity Library Save & Add Another Save & Close Close" at bounding box center [393, 252] width 315 height 19
click at [391, 183] on button "Save & Close" at bounding box center [496, 253] width 38 height 10
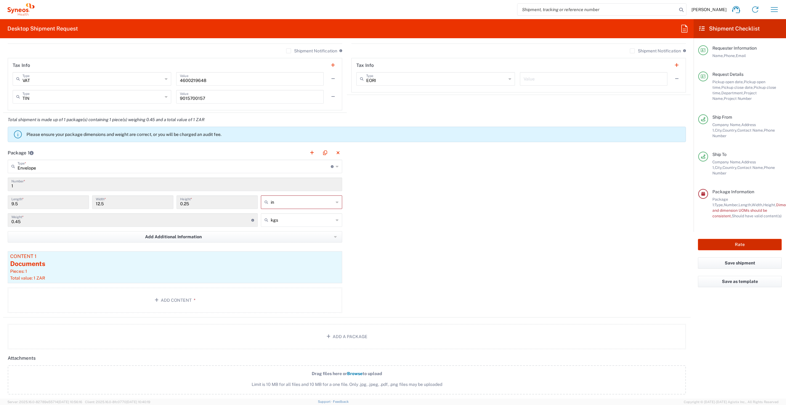
click at [391, 183] on button "Rate" at bounding box center [740, 244] width 84 height 11
click at [336, 183] on icon at bounding box center [337, 202] width 3 height 10
drag, startPoint x: 270, startPoint y: 226, endPoint x: 486, endPoint y: 223, distance: 216.7
click at [270, 183] on span "cm" at bounding box center [299, 224] width 79 height 10
type input "24.13"
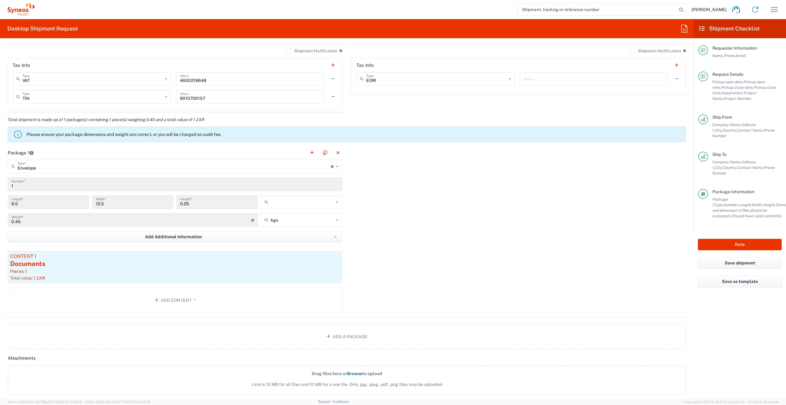
type input "31.75"
type input "0.64"
type input "cm"
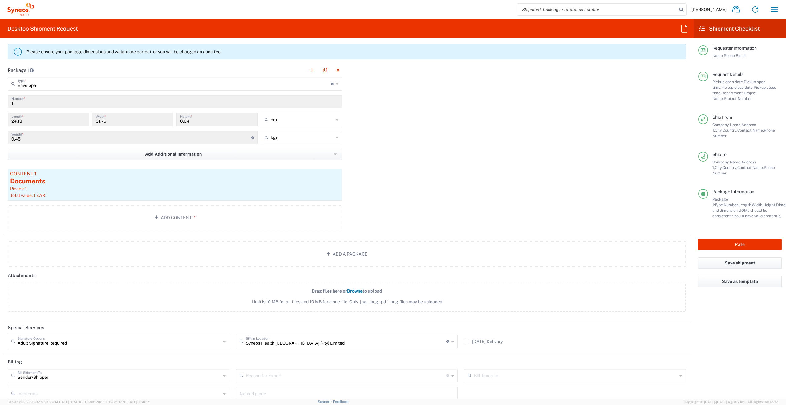
scroll to position [580, 0]
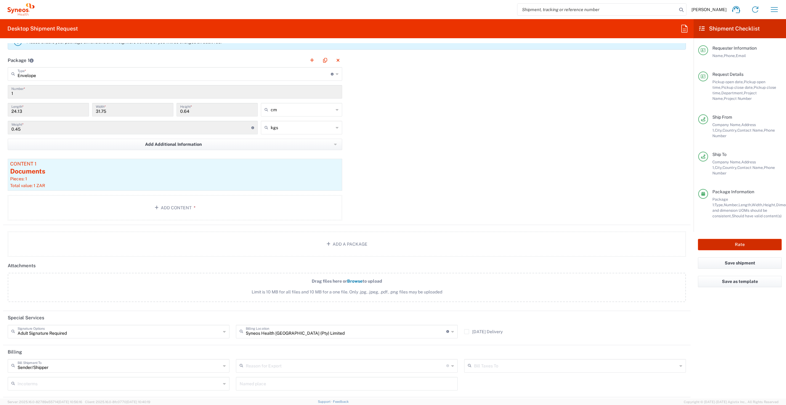
click at [391, 183] on button "Rate" at bounding box center [740, 244] width 84 height 11
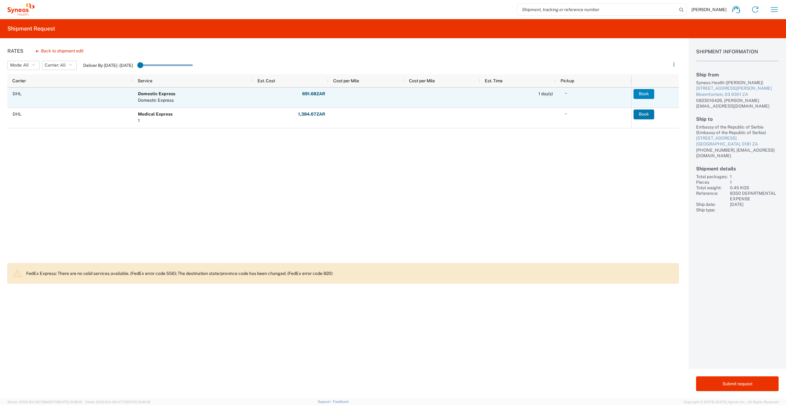
click at [391, 95] on button "Book" at bounding box center [643, 94] width 21 height 10
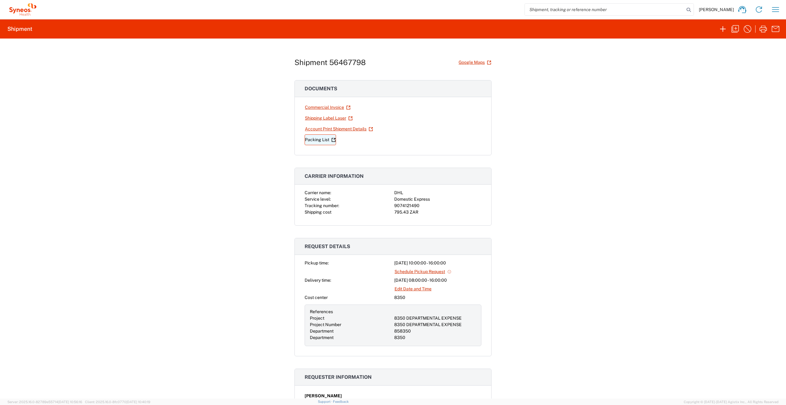
click at [317, 139] on link "Packing List" at bounding box center [319, 139] width 31 height 11
click at [334, 129] on link "Account Print Shipment Details" at bounding box center [338, 128] width 69 height 11
click at [328, 117] on link "Shipping Label Laser" at bounding box center [328, 118] width 48 height 11
click at [329, 105] on link "Commercial Invoice" at bounding box center [327, 107] width 46 height 11
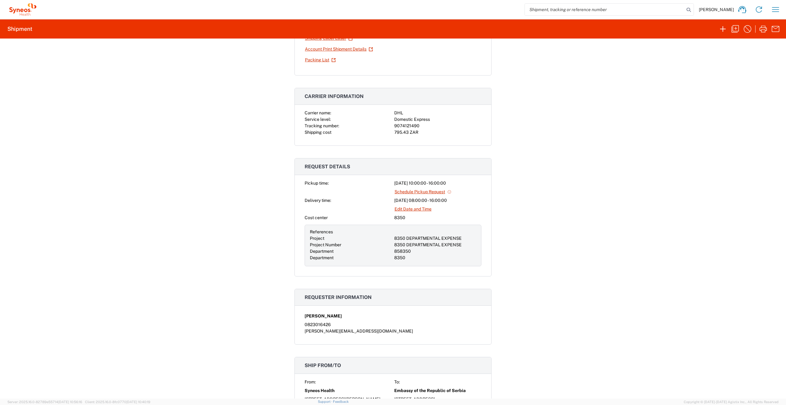
scroll to position [92, 0]
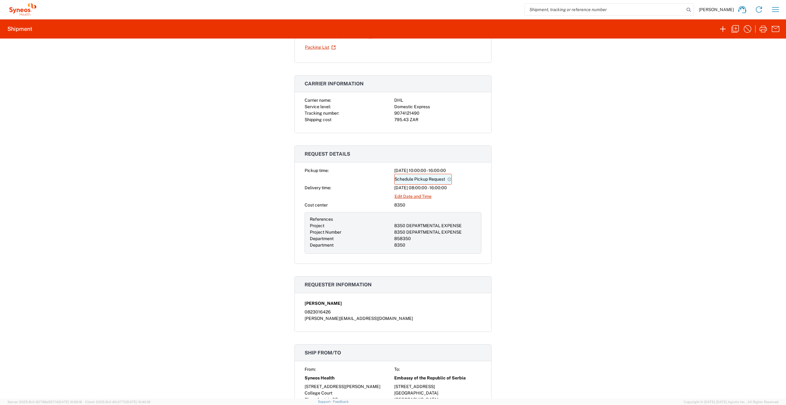
click at [391, 177] on link "Schedule Pickup Request" at bounding box center [423, 179] width 58 height 11
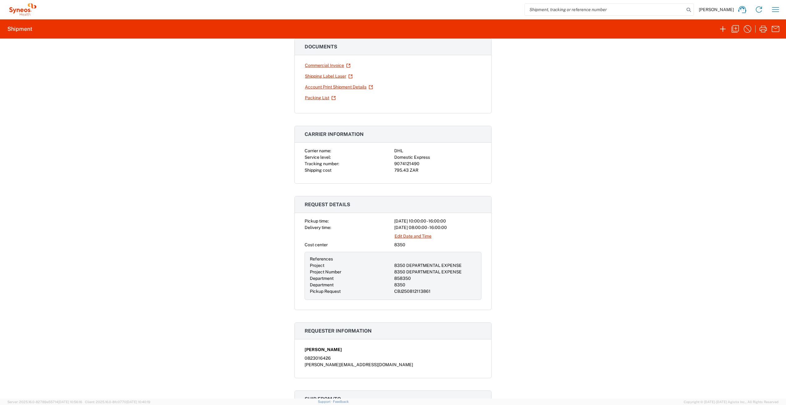
scroll to position [0, 0]
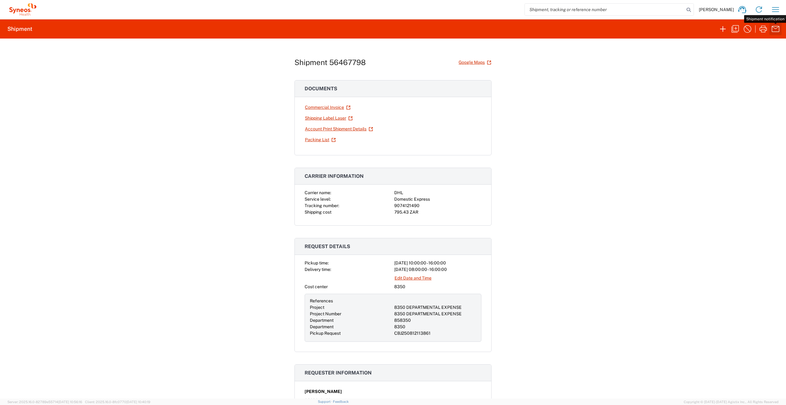
click at [391, 26] on icon "button" at bounding box center [775, 29] width 10 height 10
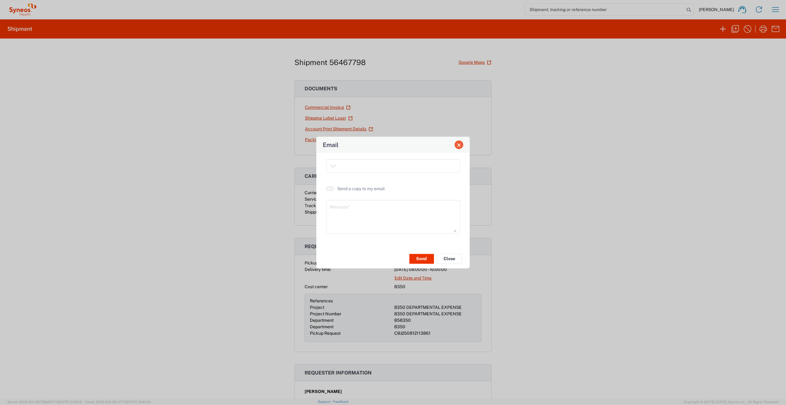
click at [391, 146] on span "Close" at bounding box center [459, 145] width 4 height 4
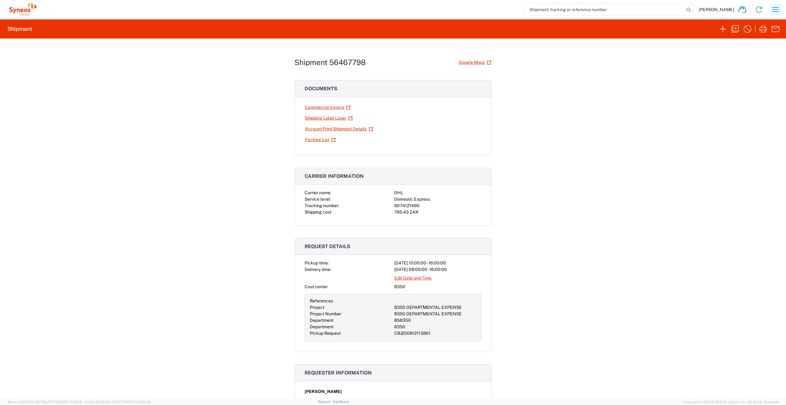
click at [391, 7] on icon "button" at bounding box center [775, 10] width 10 height 10
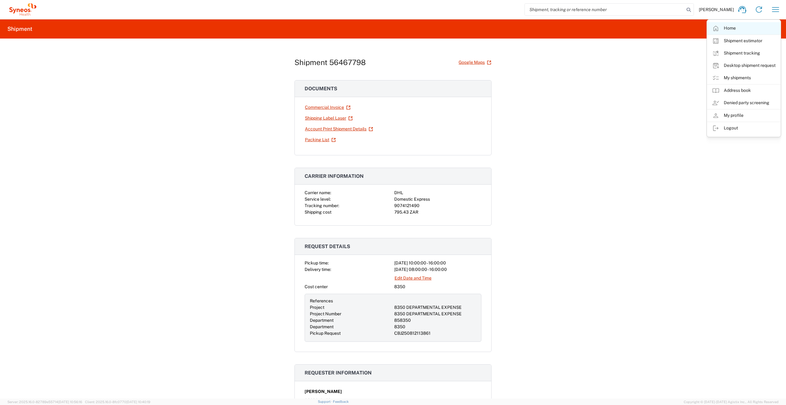
click at [391, 26] on link "Home" at bounding box center [743, 28] width 73 height 12
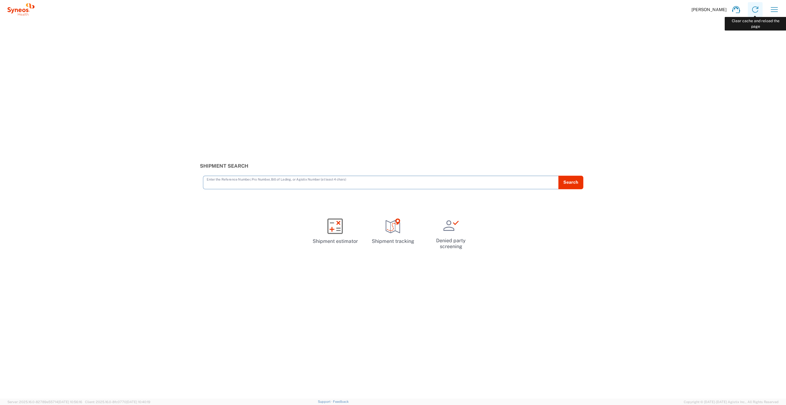
click at [391, 7] on icon at bounding box center [755, 10] width 10 height 10
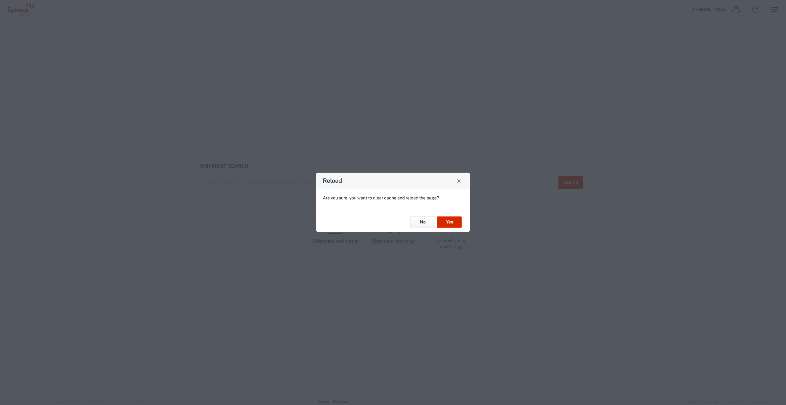
click at [391, 183] on button "Yes" at bounding box center [449, 221] width 25 height 11
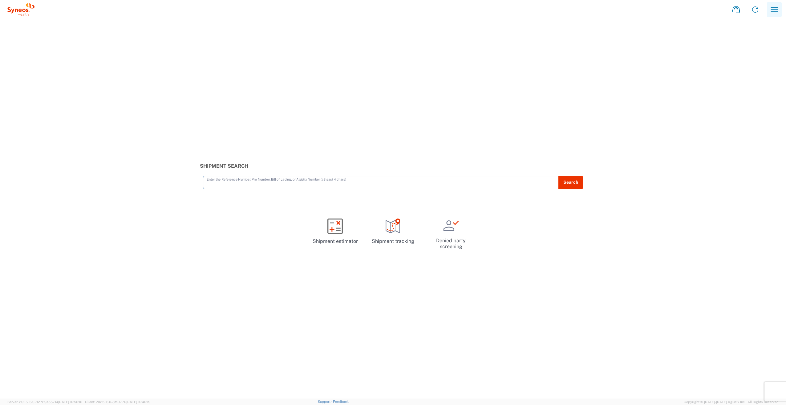
click at [778, 6] on icon "button" at bounding box center [774, 10] width 10 height 10
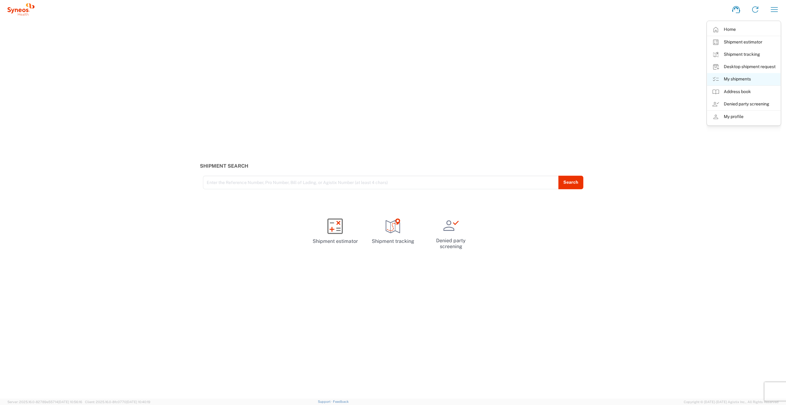
click at [744, 76] on link "My shipments" at bounding box center [743, 79] width 73 height 12
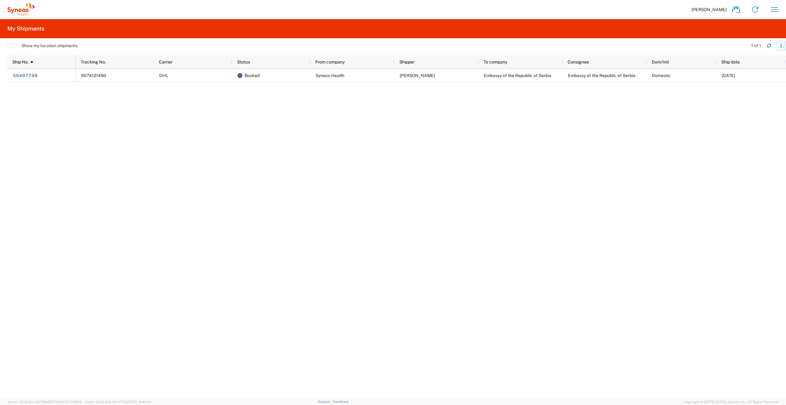
click at [780, 45] on icon "button" at bounding box center [781, 45] width 4 height 4
click at [773, 11] on icon "button" at bounding box center [774, 10] width 10 height 10
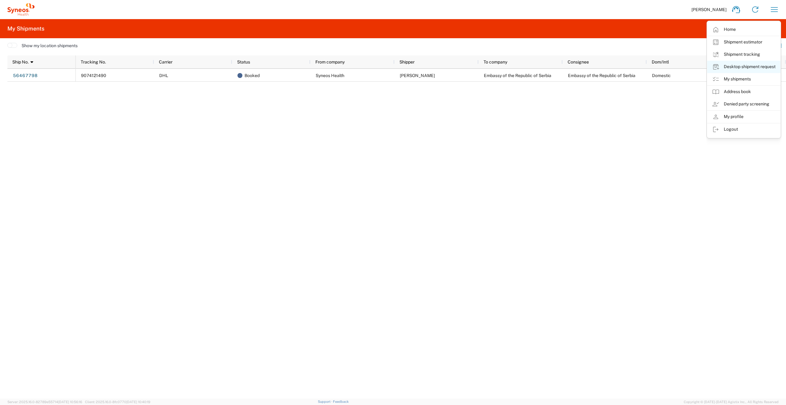
click at [735, 66] on link "Desktop shipment request" at bounding box center [743, 67] width 73 height 12
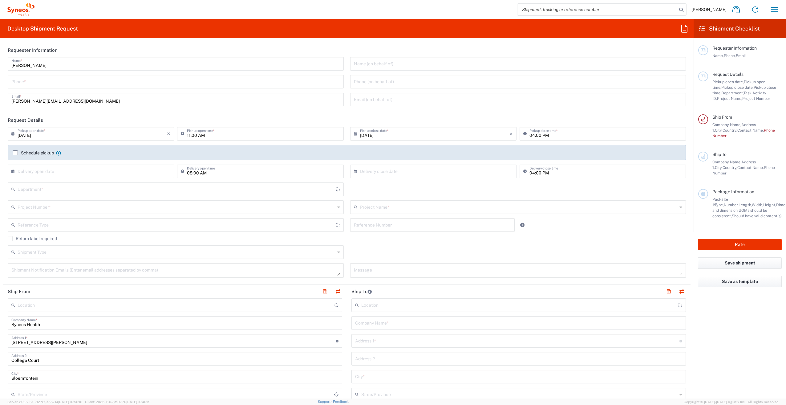
type input "Free State"
type input "[GEOGRAPHIC_DATA]"
type input "8350"
click at [30, 83] on input "tel" at bounding box center [175, 81] width 328 height 11
type input "Syneos Health [GEOGRAPHIC_DATA] (Pty) Limited"
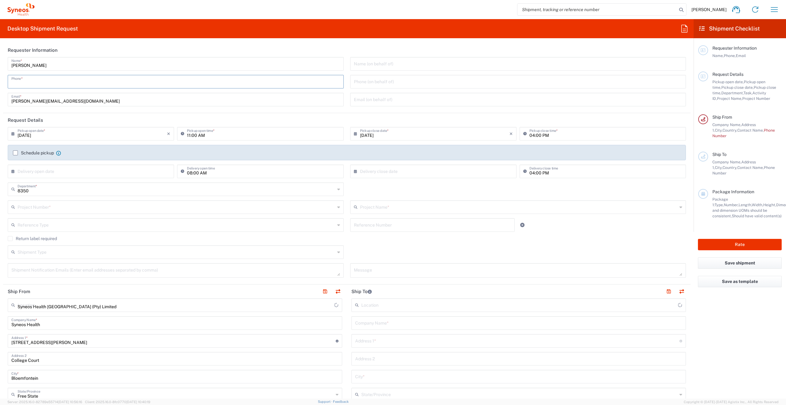
type input "0823016426"
type input "[PERSON_NAME][EMAIL_ADDRESS][DOMAIN_NAME]"
type input "[DATE]"
type input "8350 DEPARTMENTAL EXPENSE"
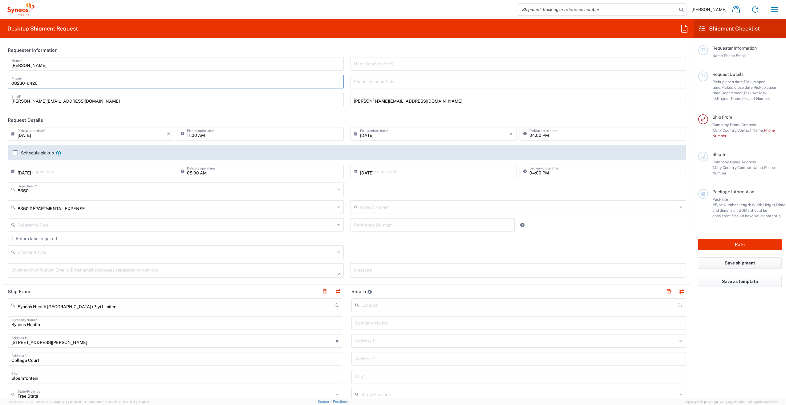
type input "8350 DEPARTMENTAL EXPENSE"
type input "Department"
type input "858350"
type input "Regular"
type input "Syneos Health [GEOGRAPHIC_DATA] (Pty) Limited"
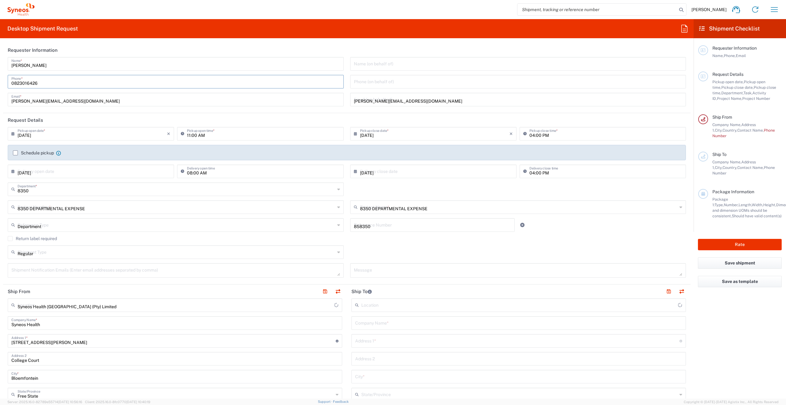
type input "0823016426"
type input "Business (General)"
type input "Embassy of the Republic of Serbia"
type input "[STREET_ADDRESS]"
type input "[GEOGRAPHIC_DATA]"
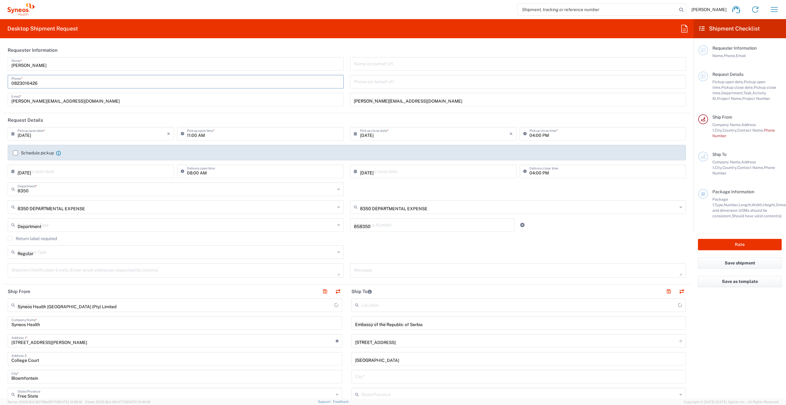
type input "[GEOGRAPHIC_DATA]"
type input "0181"
type input "Embassy of the Republic of Serbia"
type input "[PHONE_NUMBER]"
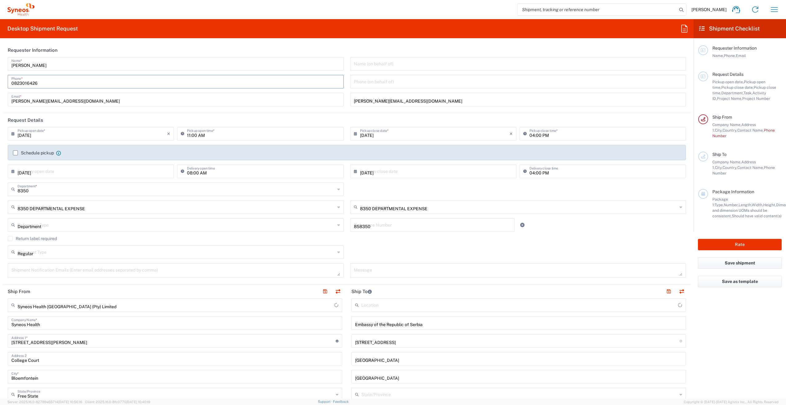
type input "[EMAIL_ADDRESS][DOMAIN_NAME]"
type input "Business (General)"
type input "Envelope"
type input "1"
type input "9.5"
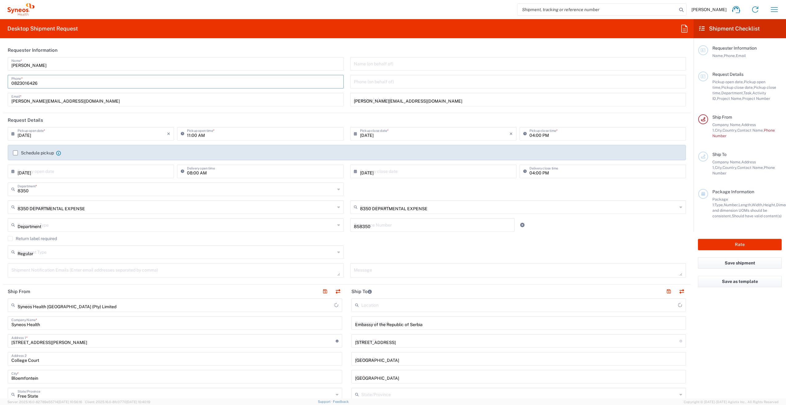
type input "12.5"
type input "0.25"
type input "in"
type input "0.45"
type input "kgs"
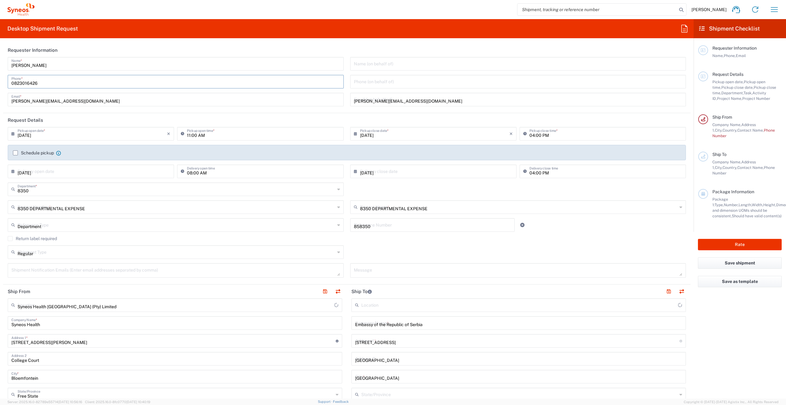
type input "Adult Signature Required"
type input "Syneos Health [GEOGRAPHIC_DATA] (Pty) Limited"
type input "Sender/Shipper"
type input "No"
click at [14, 152] on label "Schedule pickup" at bounding box center [33, 152] width 41 height 5
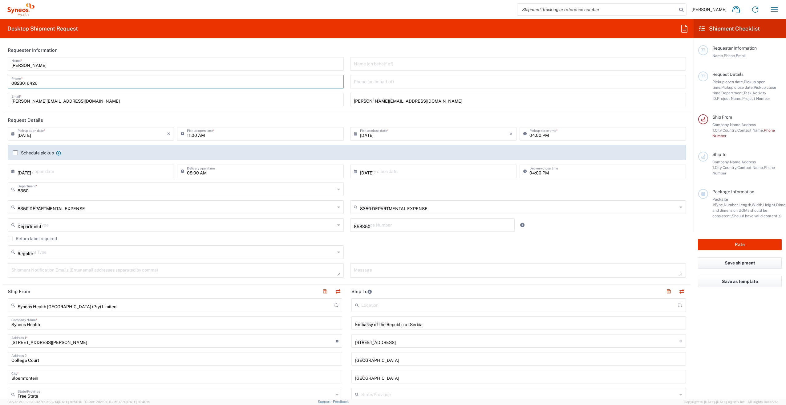
click at [15, 153] on input "Schedule pickup" at bounding box center [15, 153] width 0 height 0
click at [46, 135] on input "[DATE]" at bounding box center [92, 133] width 149 height 11
click at [241, 106] on div "[PERSON_NAME][EMAIL_ADDRESS][DOMAIN_NAME] Email *" at bounding box center [176, 100] width 336 height 14
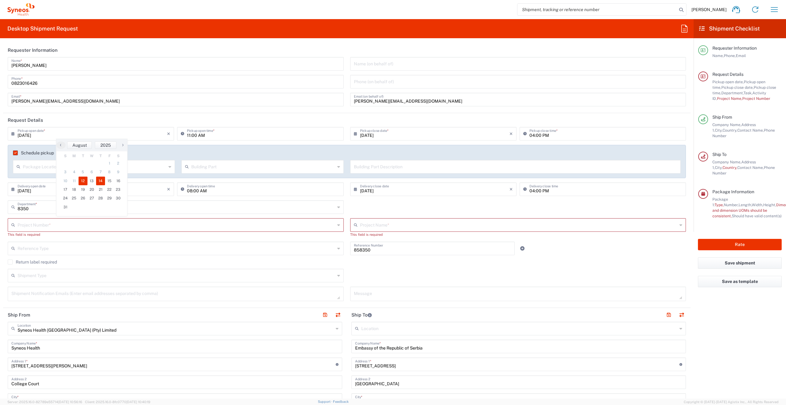
click at [101, 183] on span "14" at bounding box center [100, 180] width 9 height 9
type input "[DATE]"
click at [54, 167] on input "text" at bounding box center [94, 166] width 143 height 11
click at [15, 152] on label "Schedule pickup" at bounding box center [33, 152] width 41 height 5
click at [14, 153] on input "Schedule pickup" at bounding box center [14, 153] width 0 height 0
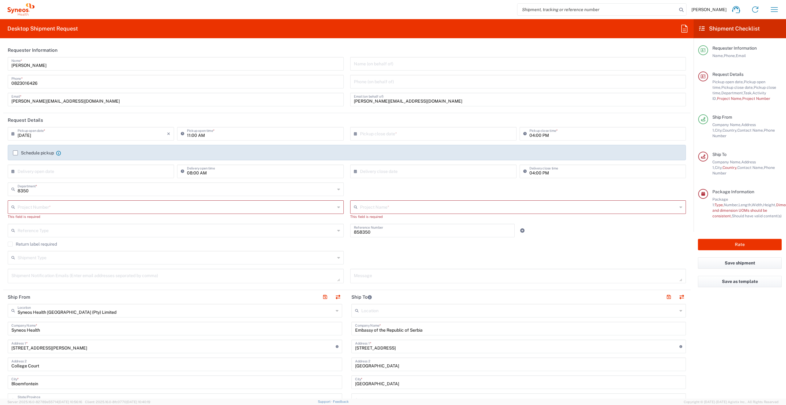
click at [354, 133] on icon at bounding box center [357, 134] width 6 height 10
click at [443, 180] on span "14" at bounding box center [440, 180] width 9 height 9
type input "[DATE]"
click at [61, 207] on input "text" at bounding box center [176, 206] width 317 height 11
click at [54, 218] on span "8350 DEPARTMENTAL EXPENSE" at bounding box center [174, 220] width 332 height 10
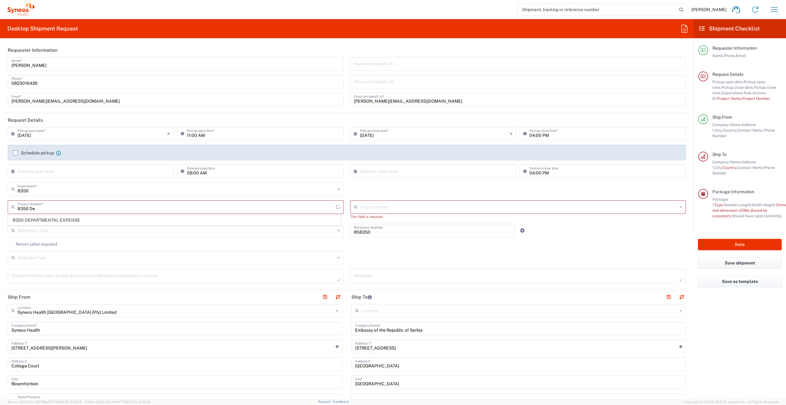
type input "8350 DEPARTMENTAL EXPENSE"
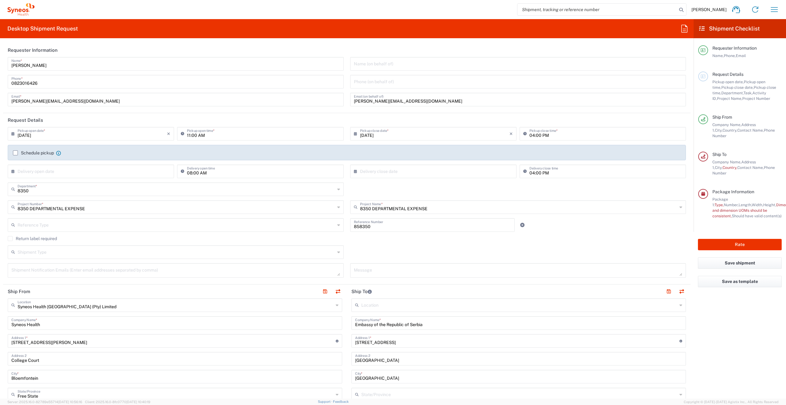
scroll to position [31, 0]
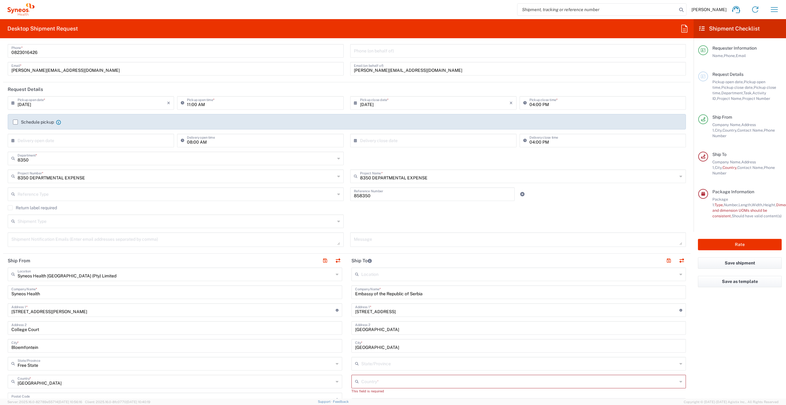
click at [48, 193] on input "text" at bounding box center [176, 193] width 317 height 11
click at [35, 242] on span "Department" at bounding box center [174, 246] width 332 height 10
type input "Department"
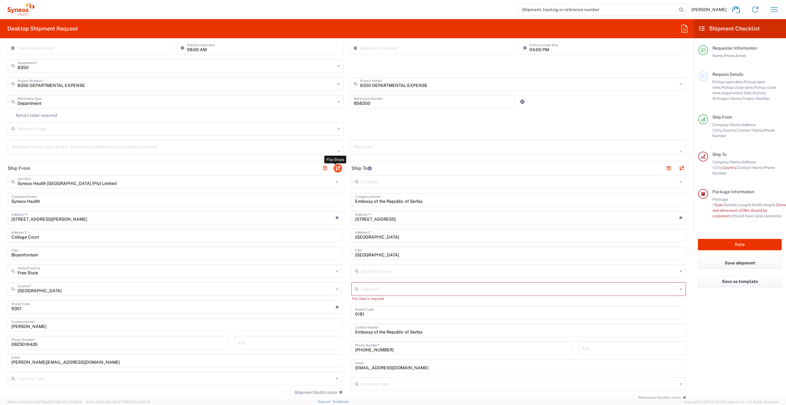
click at [336, 166] on button "button" at bounding box center [337, 168] width 9 height 9
type input "Embassy of the Republic of Serbia"
type input "[STREET_ADDRESS]"
type input "[GEOGRAPHIC_DATA]"
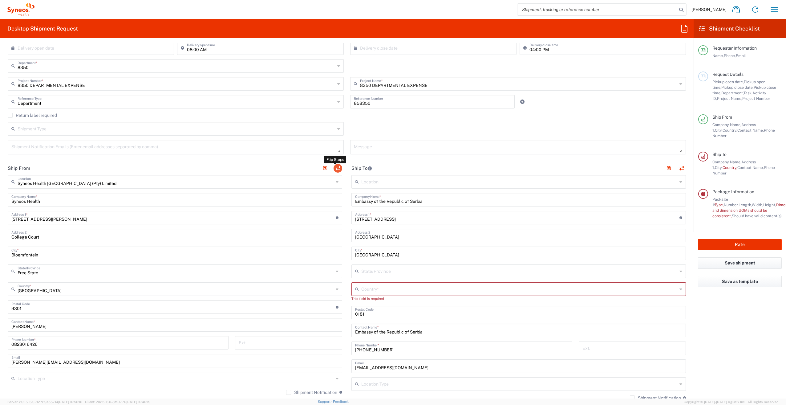
type input "0181"
type input "Embassy of the Republic of Serbia"
type input "[PHONE_NUMBER]"
type input "[EMAIL_ADDRESS][DOMAIN_NAME]"
type input "Syneos Health [GEOGRAPHIC_DATA] (Pty) Limited"
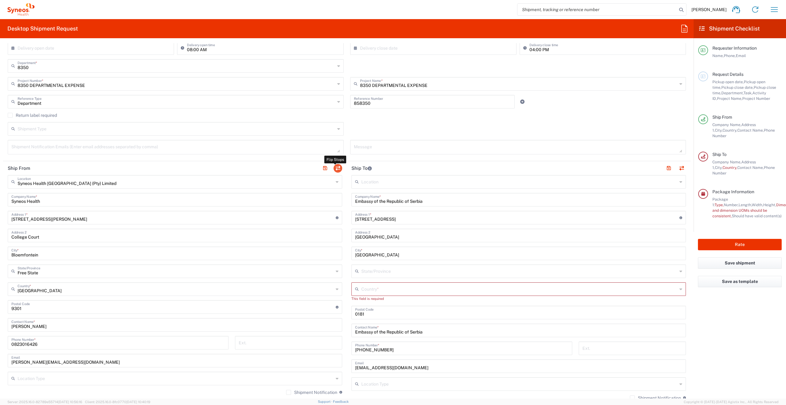
type input "Syneos Health"
type input "[STREET_ADDRESS][PERSON_NAME]"
type input "College Court"
type input "Bloemfontein"
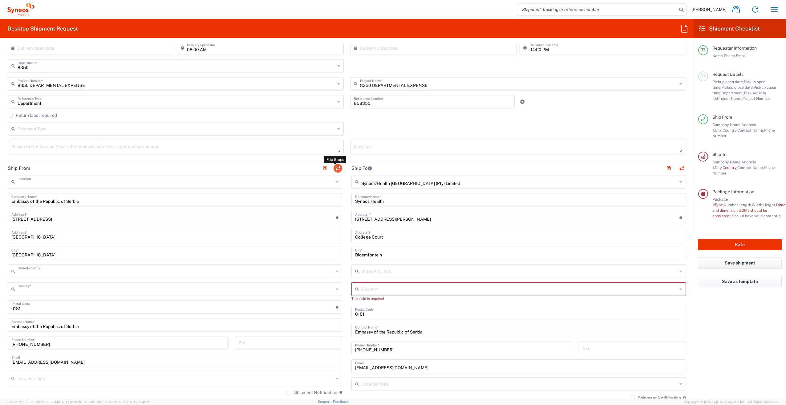
type input "[GEOGRAPHIC_DATA]"
type input "9301"
type input "[PERSON_NAME]"
type input "0823016426"
type input "[PERSON_NAME][EMAIL_ADDRESS][DOMAIN_NAME]"
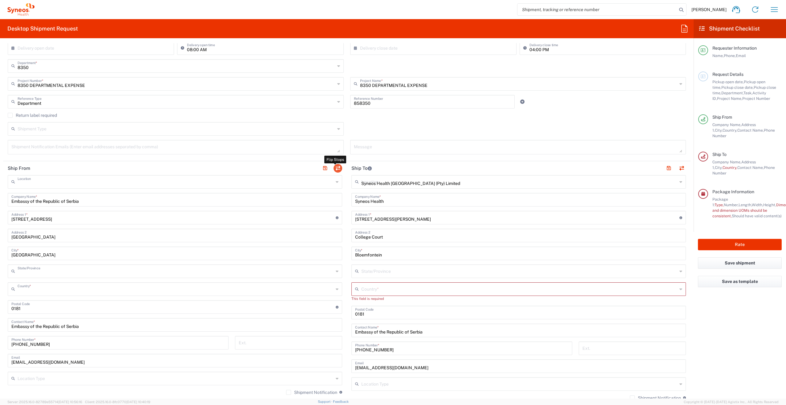
type input "EORI"
type input "TIN"
type input "9015700157"
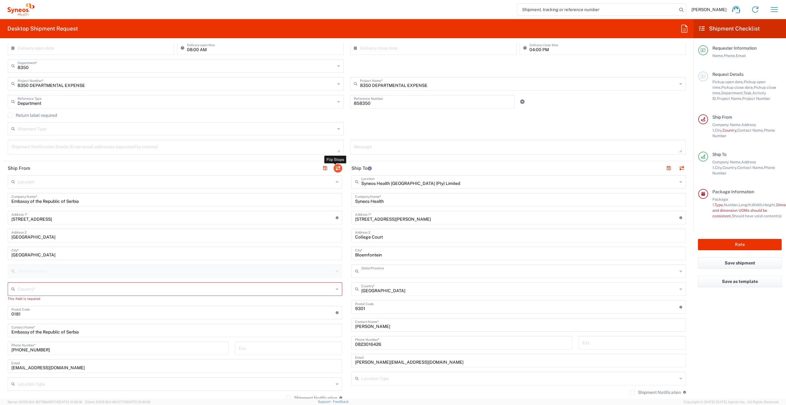
type input "Free State"
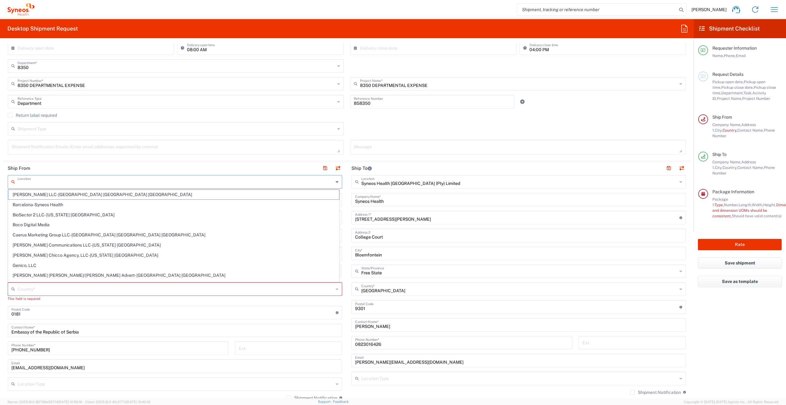
click at [38, 178] on input "text" at bounding box center [176, 181] width 316 height 11
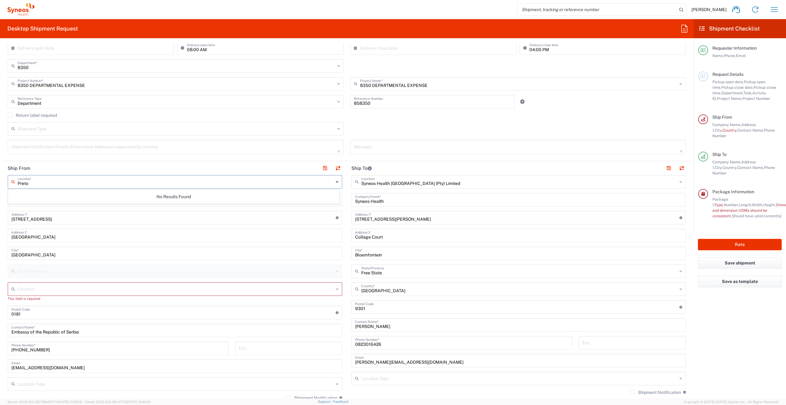
type input "Pretor"
drag, startPoint x: 36, startPoint y: 181, endPoint x: 16, endPoint y: 183, distance: 19.4
click at [16, 183] on div "Pretor Location" at bounding box center [175, 182] width 334 height 14
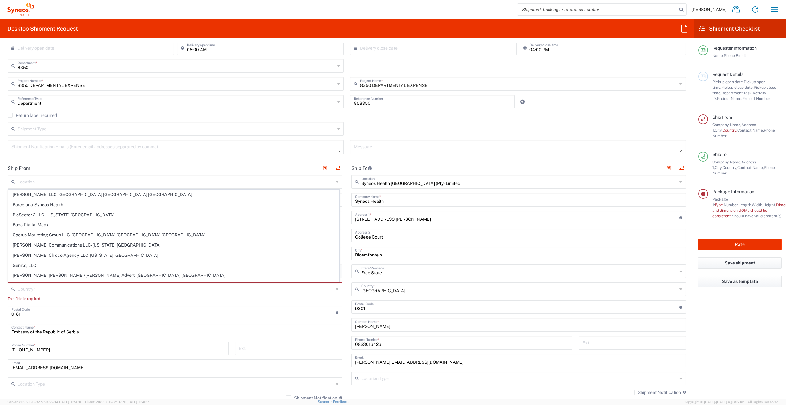
click at [196, 304] on div "Location [PERSON_NAME] LLC-[GEOGRAPHIC_DATA] [GEOGRAPHIC_DATA] [GEOGRAPHIC_DATA…" at bounding box center [175, 316] width 334 height 282
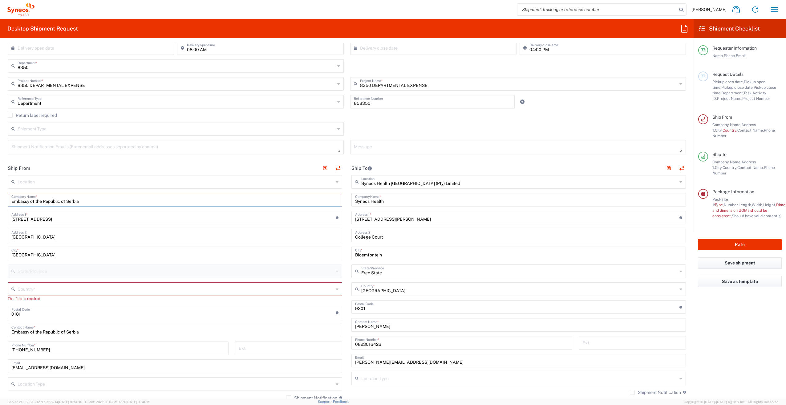
drag, startPoint x: 81, startPoint y: 201, endPoint x: 11, endPoint y: 196, distance: 70.1
click at [11, 196] on div "Embassy of the Republic of Serbia Company Name *" at bounding box center [175, 200] width 334 height 14
click at [28, 180] on input "text" at bounding box center [176, 181] width 316 height 11
paste input "Embassy of the Republic of Serbia"
type input "Embassy of the Republic of Serbia"
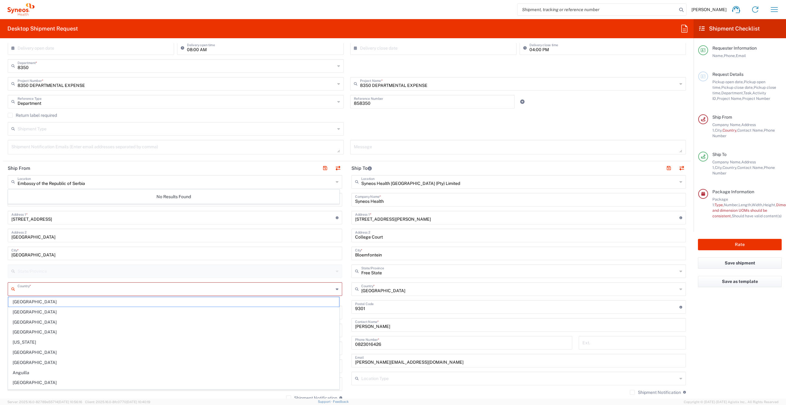
click at [41, 288] on input "text" at bounding box center [176, 288] width 316 height 11
type input "[GEOGRAPHIC_DATA]"
type input "[PERSON_NAME] A09938716 SCHEEPERS"
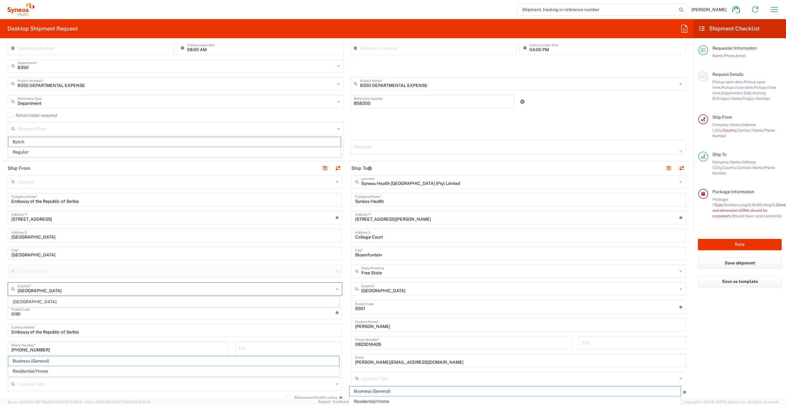
click at [21, 278] on div "Location No Results Found Embassy of the Republic of Serbia Company Name * [STR…" at bounding box center [175, 316] width 334 height 282
click at [20, 303] on div "Location No Results Found Embassy of the Republic of Serbia Company Name * [STR…" at bounding box center [175, 316] width 334 height 282
click at [23, 288] on input "text" at bounding box center [176, 288] width 316 height 11
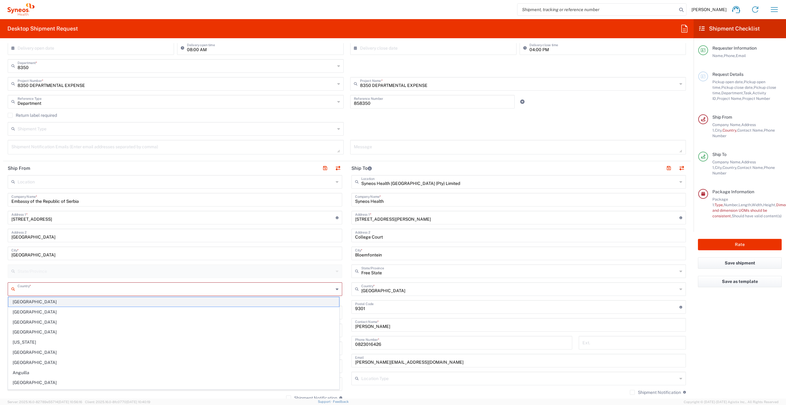
type input "[GEOGRAPHIC_DATA]"
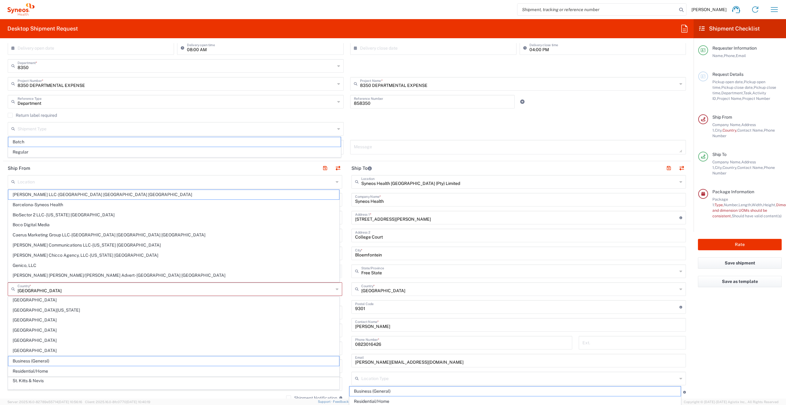
scroll to position [1939, 0]
drag, startPoint x: 34, startPoint y: 320, endPoint x: 185, endPoint y: 310, distance: 151.2
click at [34, 356] on span "[GEOGRAPHIC_DATA]" at bounding box center [173, 361] width 331 height 10
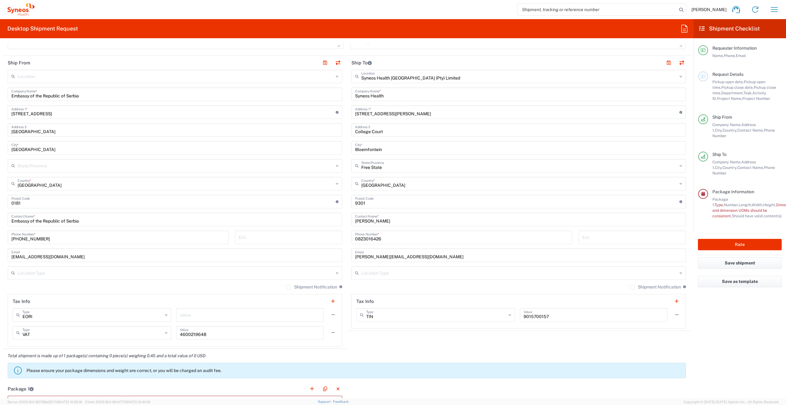
scroll to position [215, 0]
